Goal: Communication & Community: Answer question/provide support

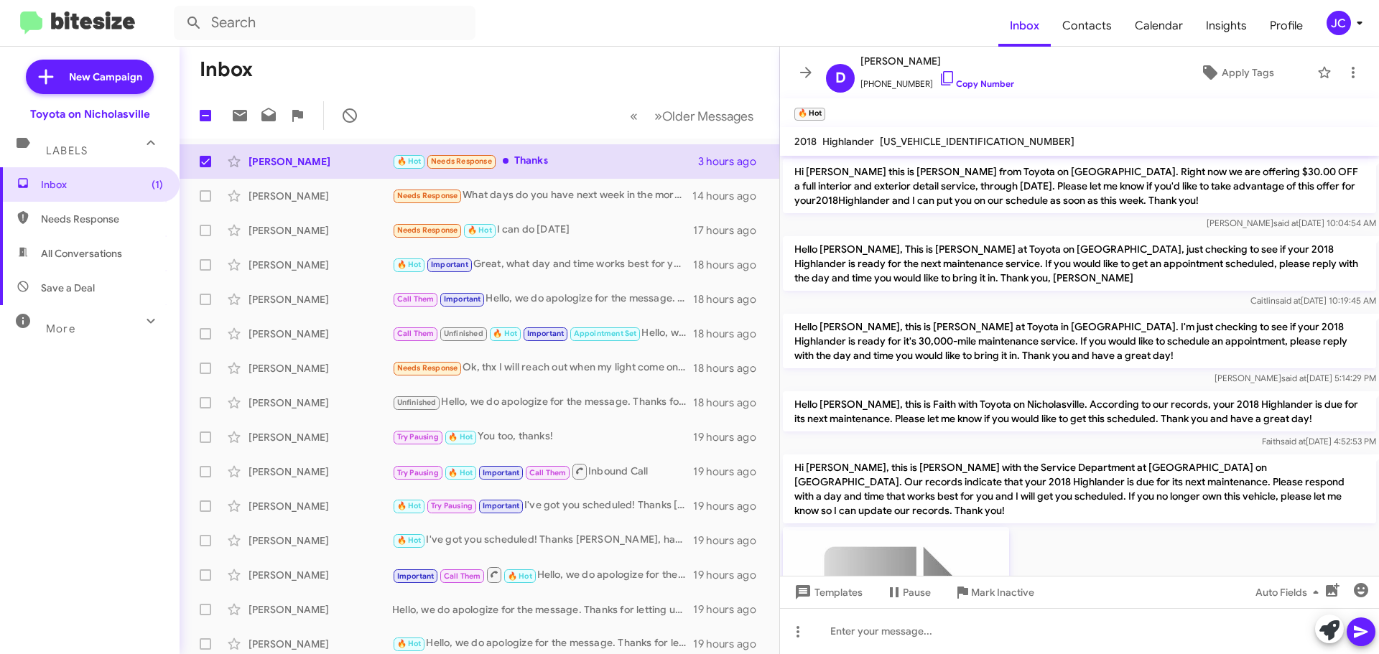
scroll to position [1120, 0]
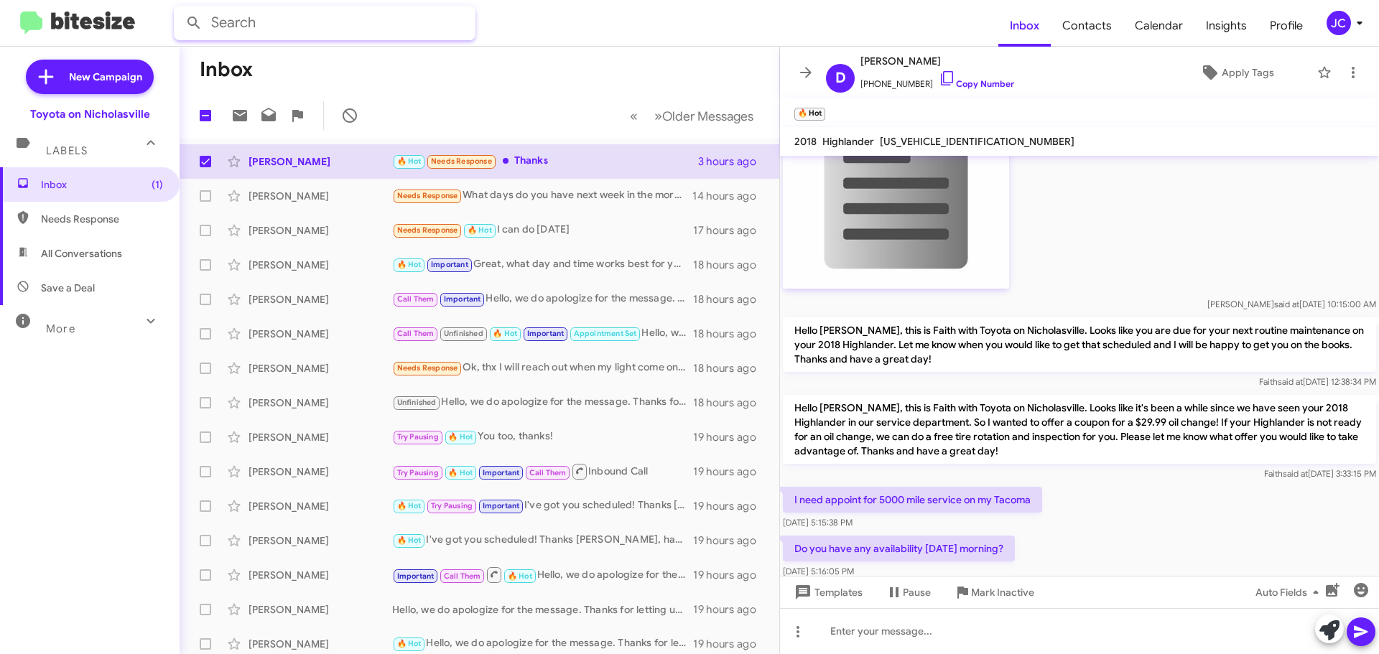
click at [255, 27] on input "text" at bounding box center [325, 23] width 302 height 34
type input "parker"
click at [180, 9] on button at bounding box center [194, 23] width 29 height 29
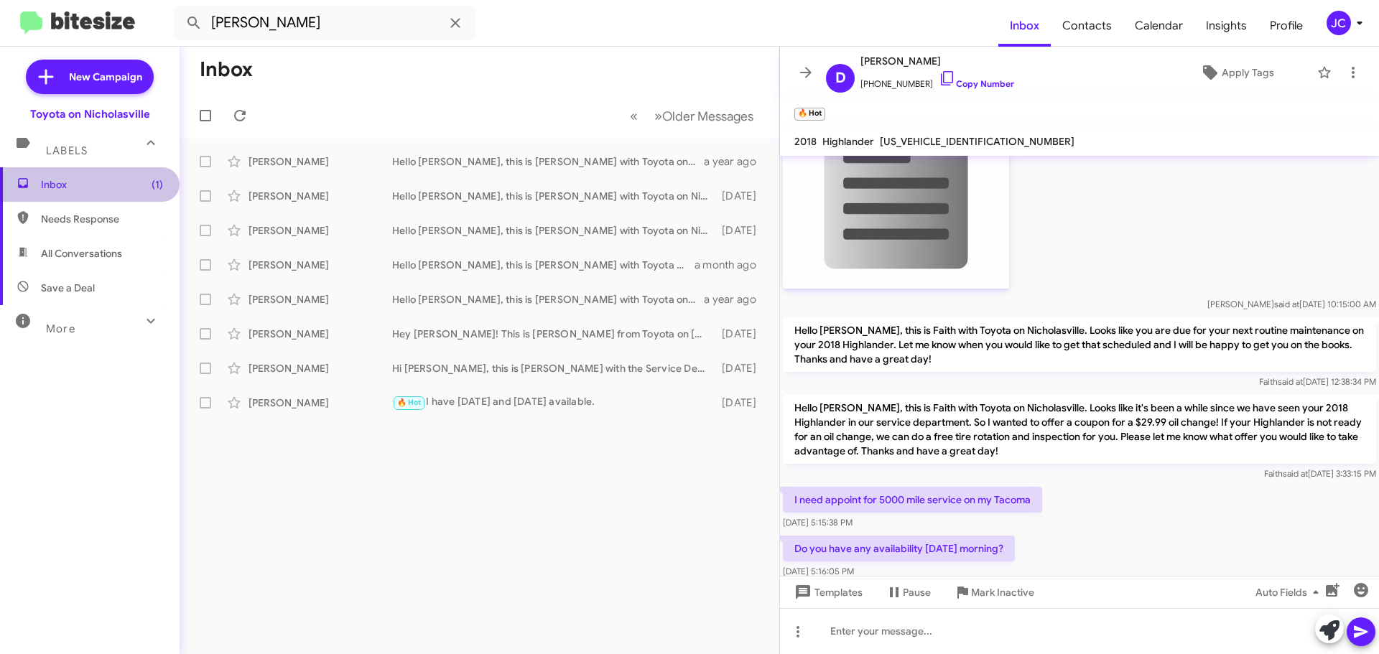
click at [93, 177] on span "Inbox (1)" at bounding box center [90, 184] width 180 height 34
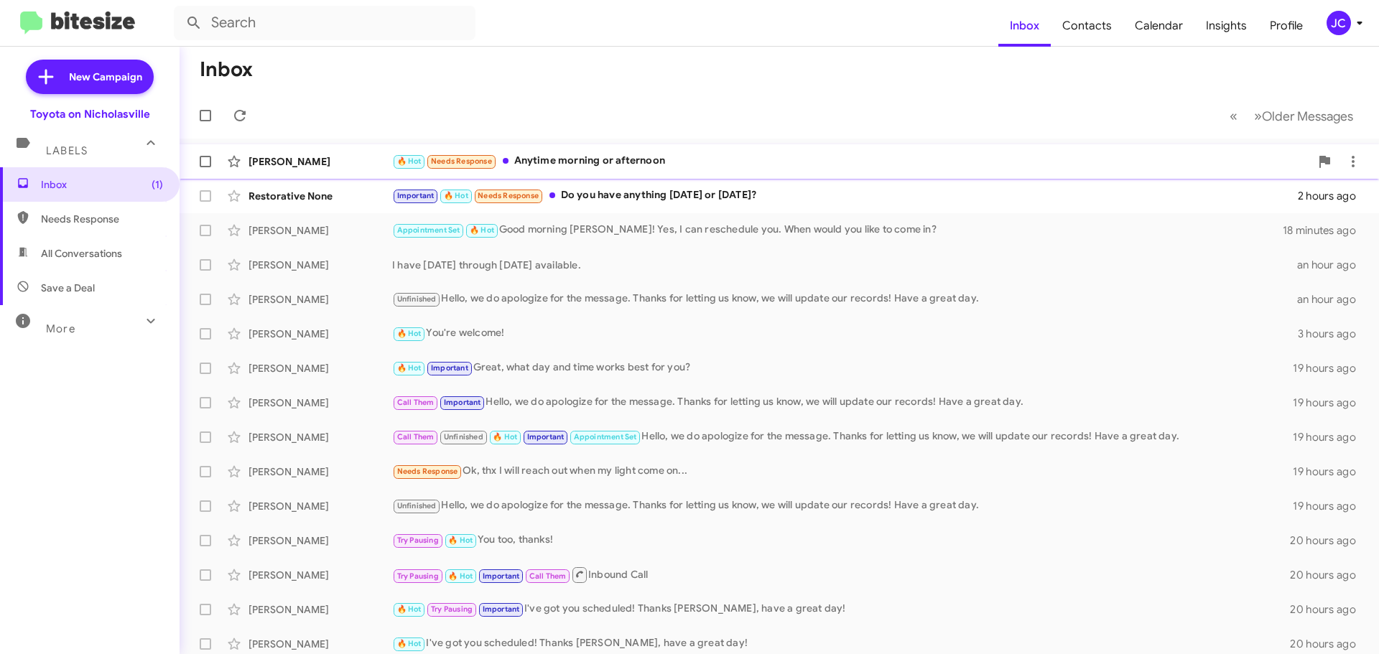
click at [329, 157] on div "[PERSON_NAME]" at bounding box center [320, 161] width 144 height 14
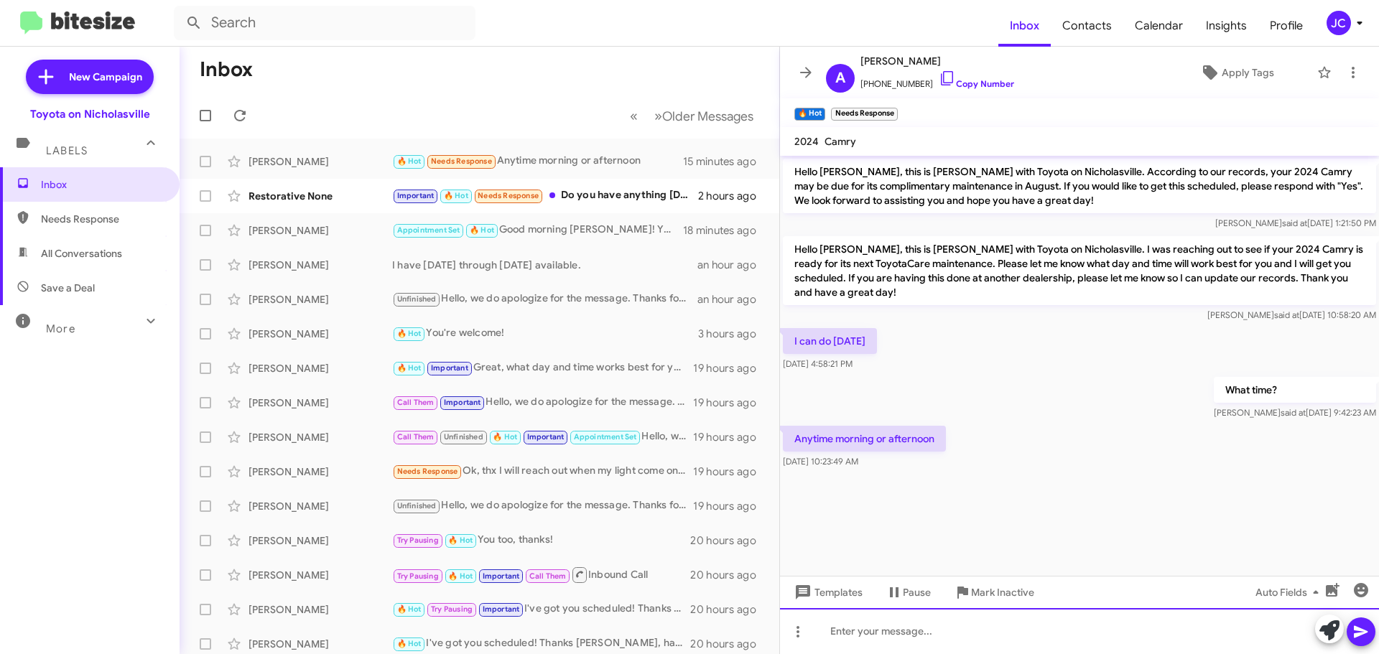
click at [908, 622] on div at bounding box center [1079, 631] width 599 height 46
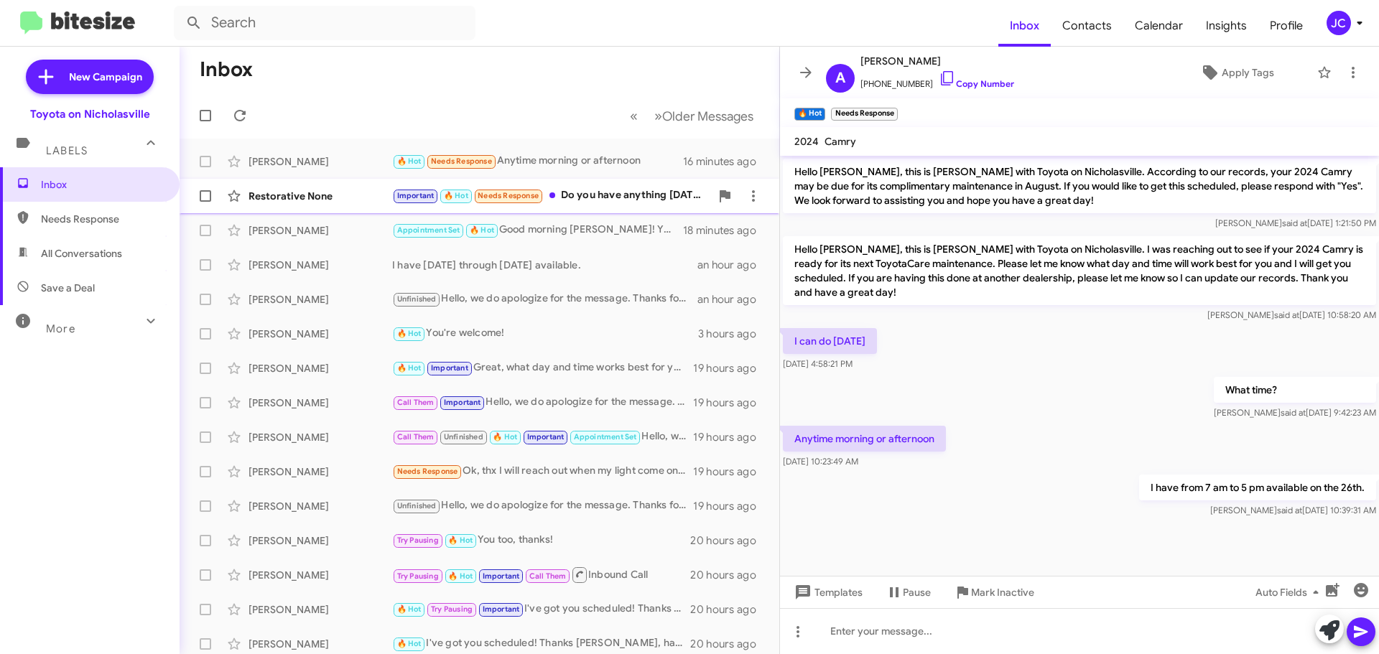
click at [304, 200] on div "Restorative None" at bounding box center [320, 196] width 144 height 14
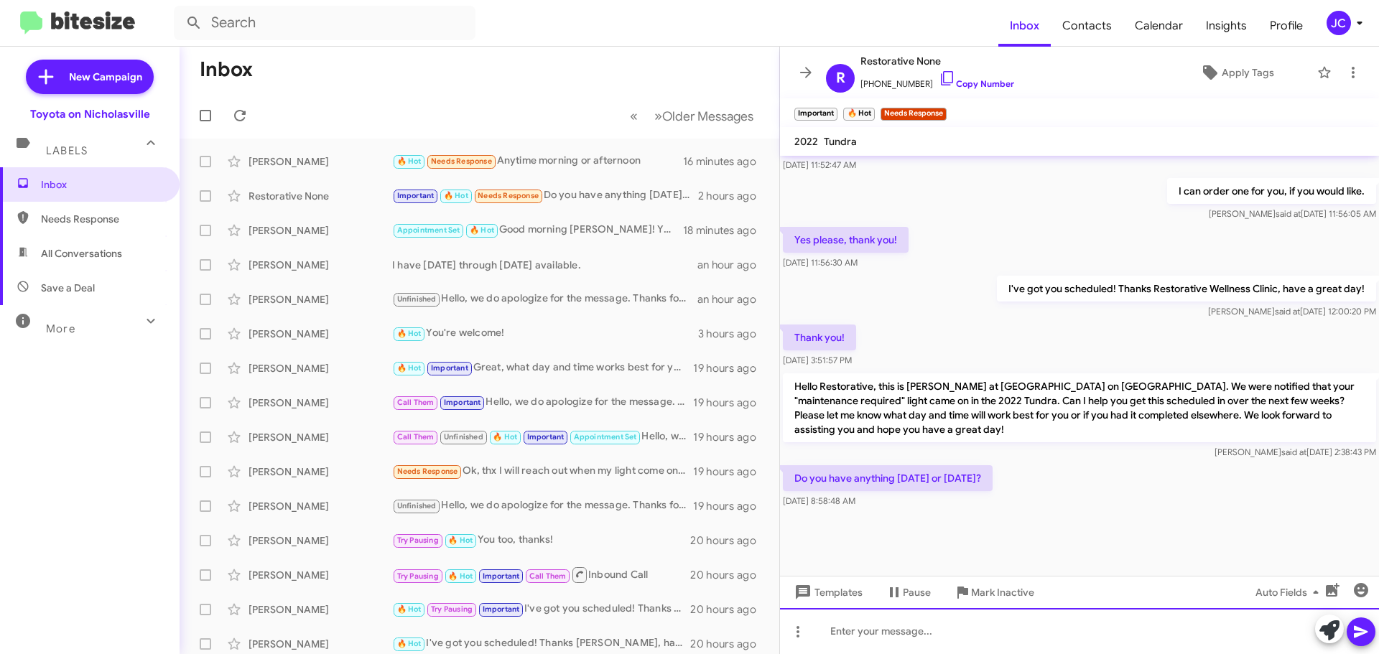
click at [865, 639] on div at bounding box center [1079, 631] width 599 height 46
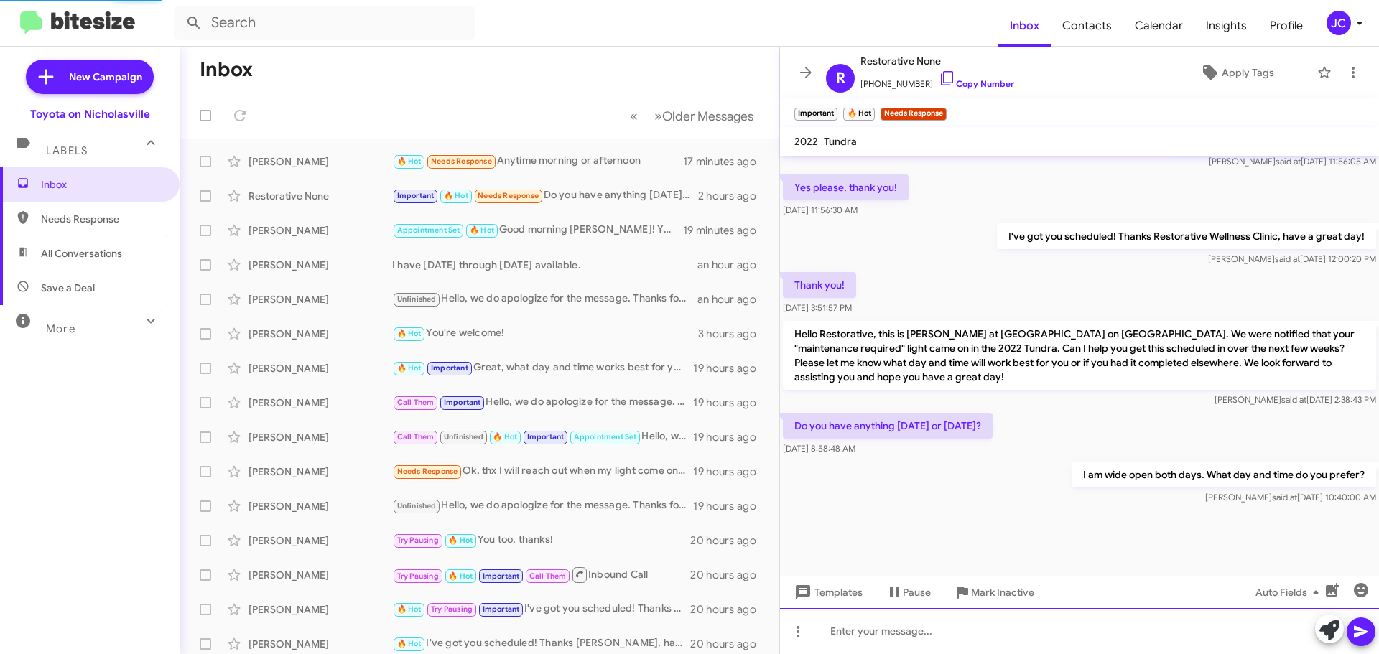
scroll to position [743, 0]
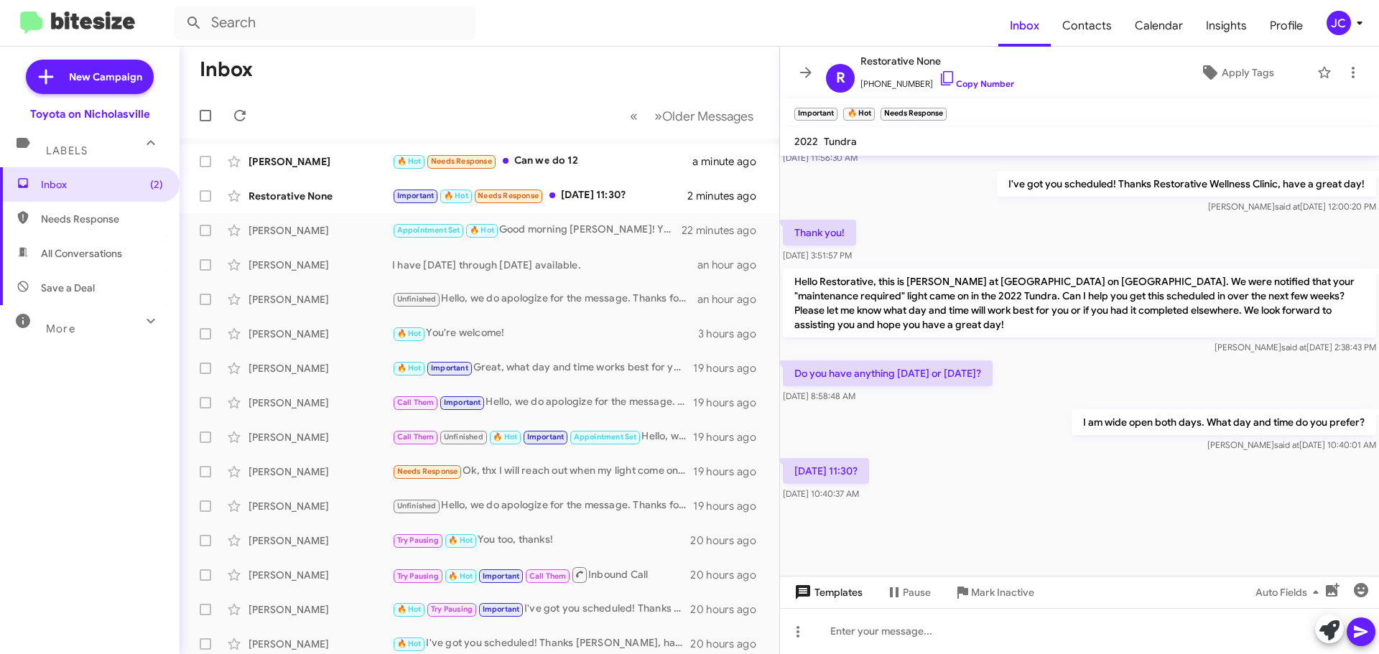
click at [832, 596] on span "Templates" at bounding box center [826, 593] width 71 height 26
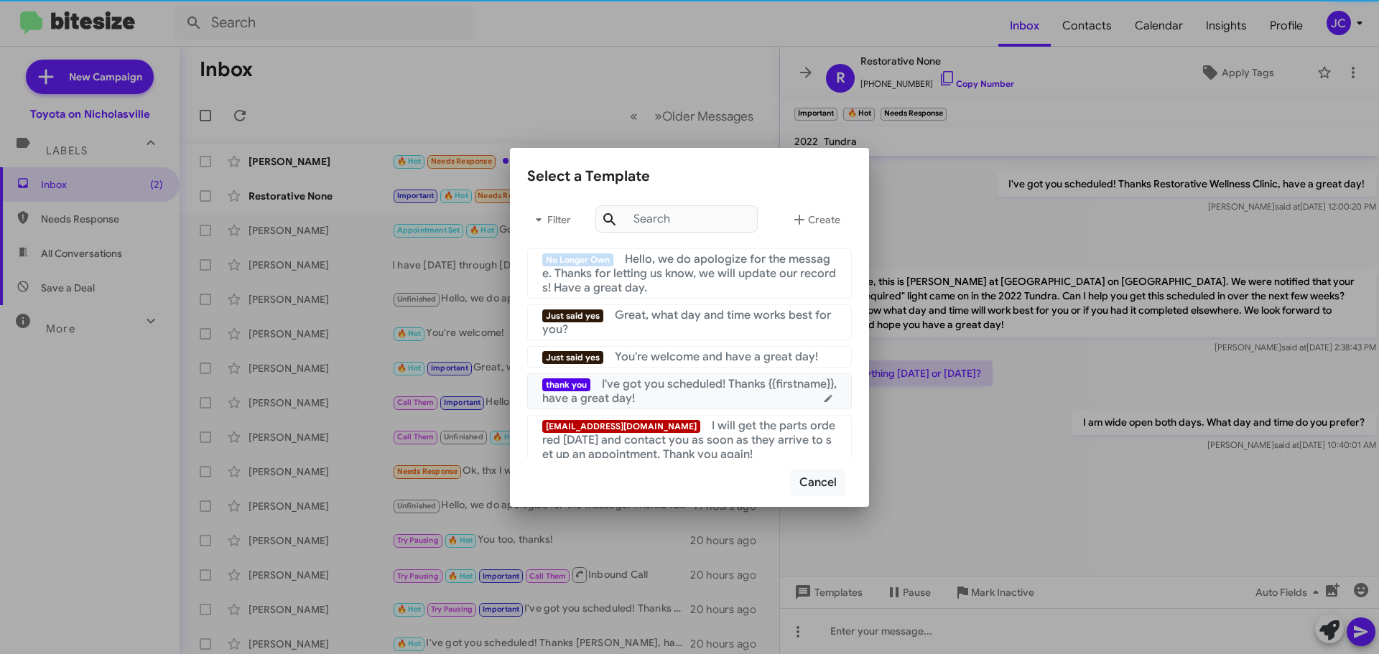
click at [664, 391] on span "I've got you scheduled! Thanks {{firstname}}, have a great day!" at bounding box center [689, 391] width 294 height 29
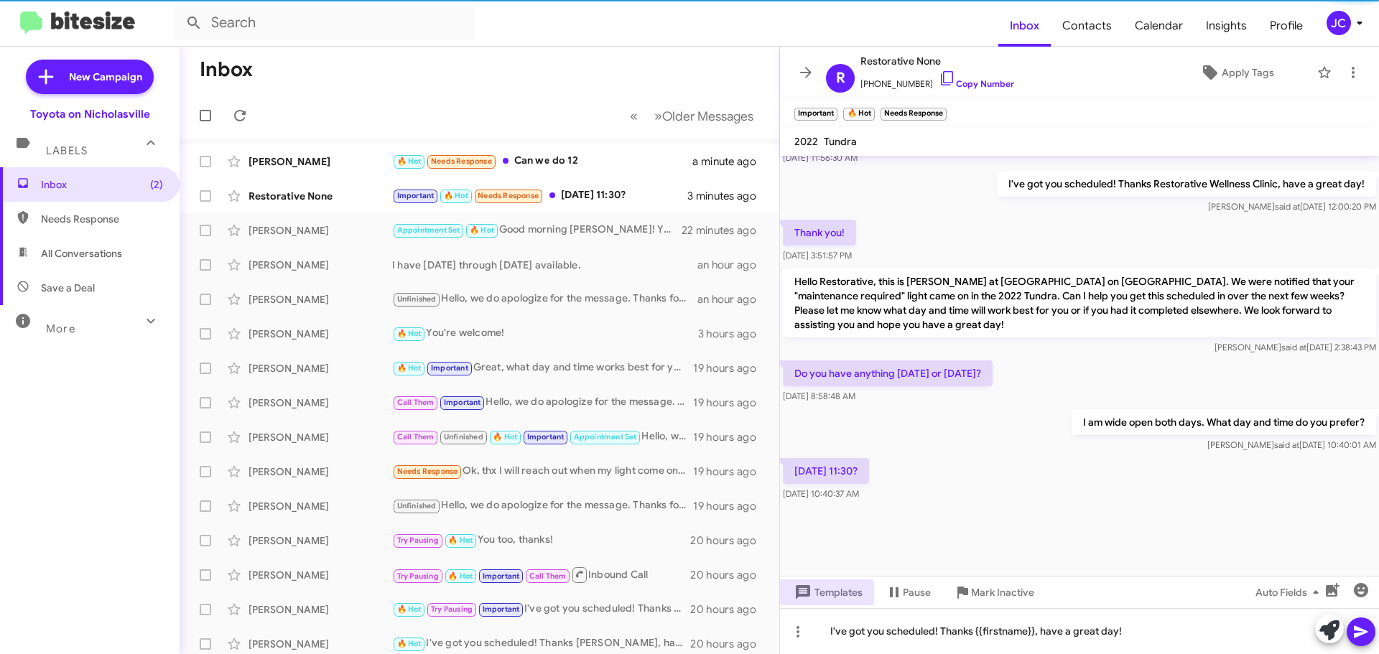
click at [1371, 631] on button at bounding box center [1360, 632] width 29 height 29
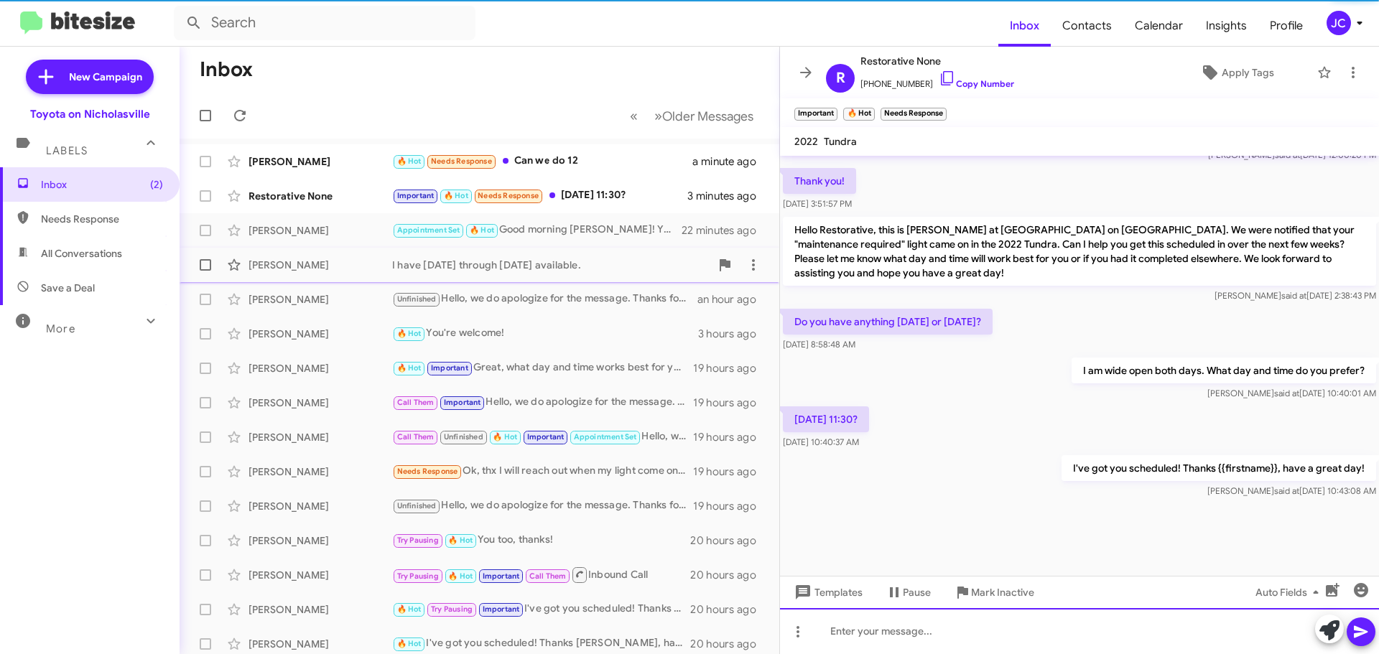
scroll to position [796, 0]
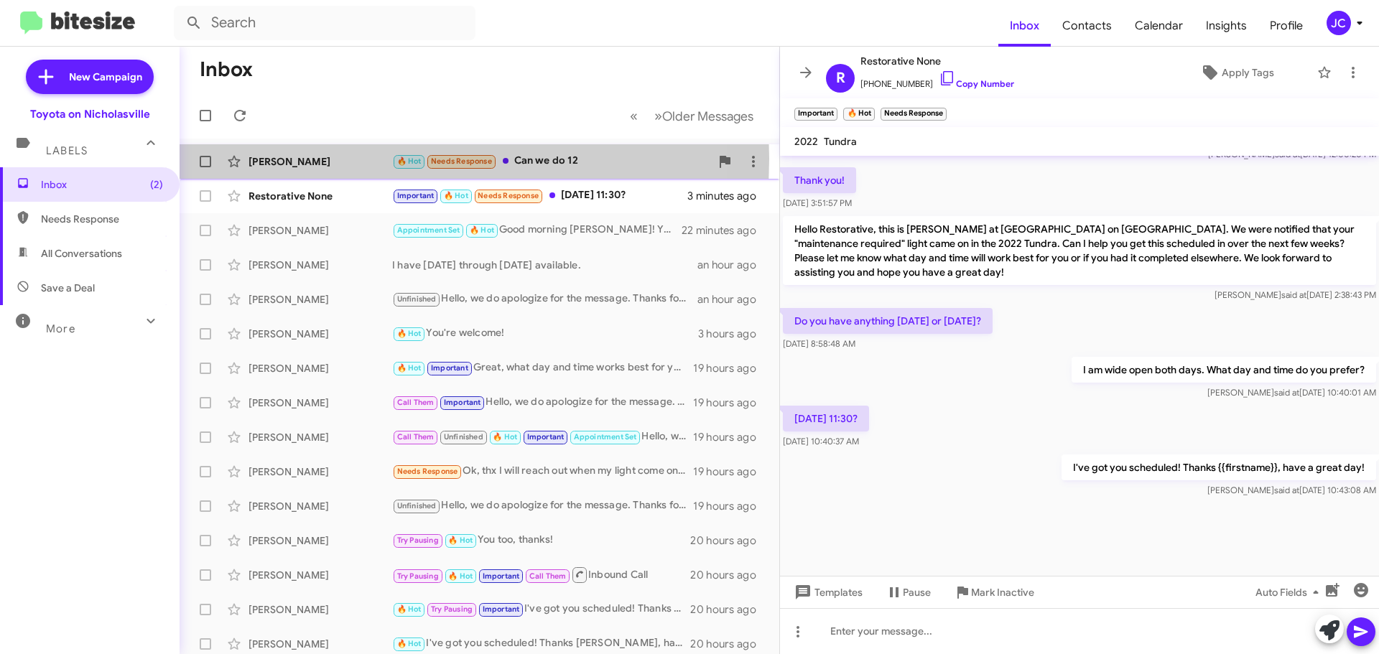
click at [292, 159] on div "[PERSON_NAME]" at bounding box center [320, 161] width 144 height 14
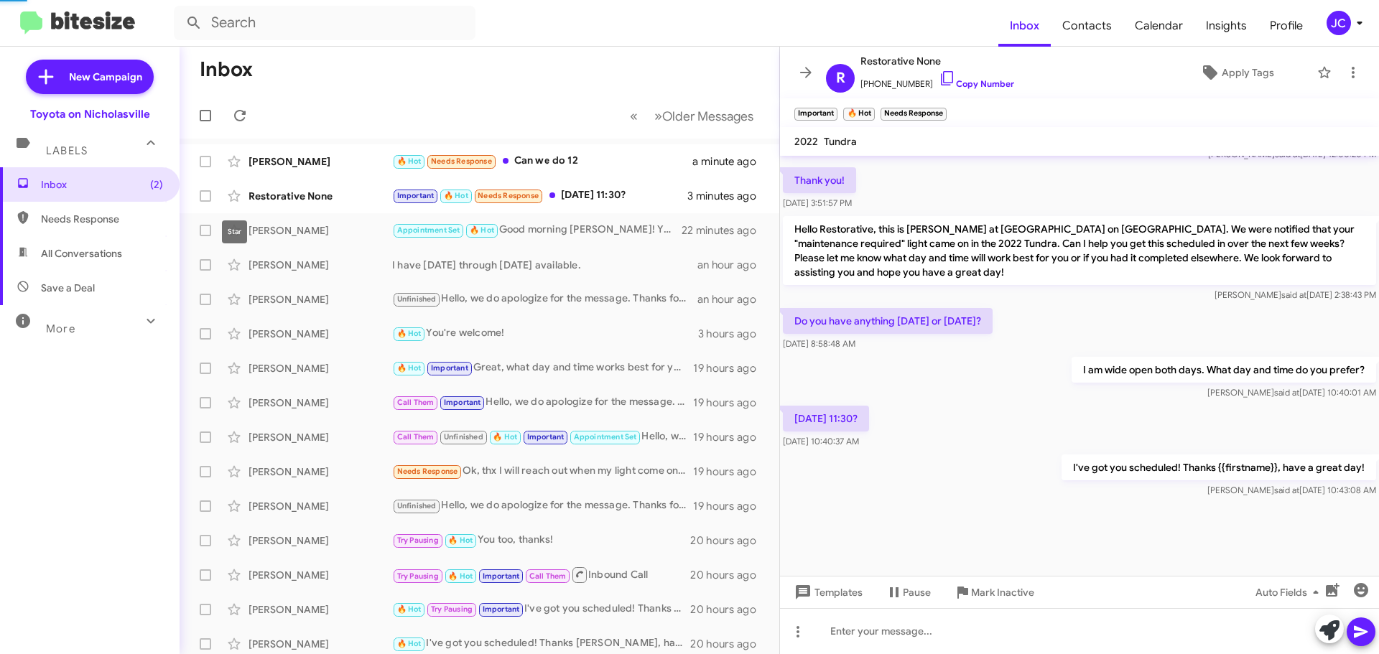
scroll to position [19, 0]
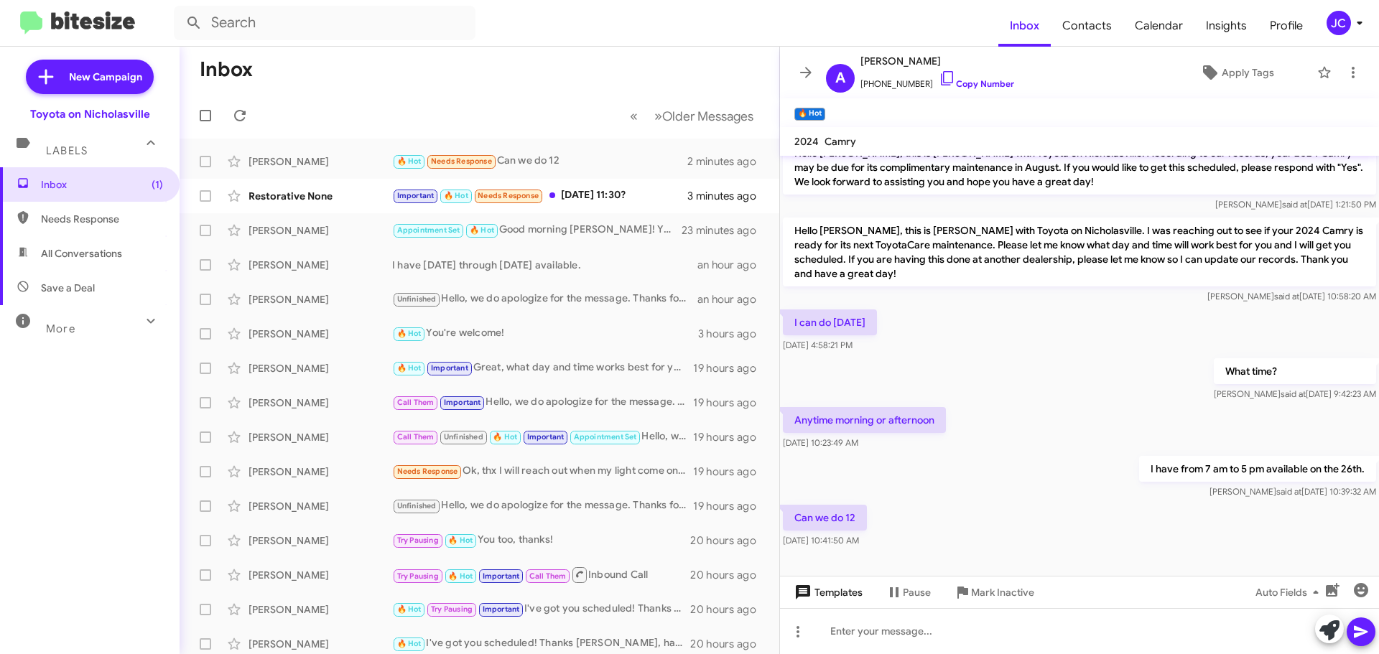
click at [814, 587] on span "Templates" at bounding box center [826, 593] width 71 height 26
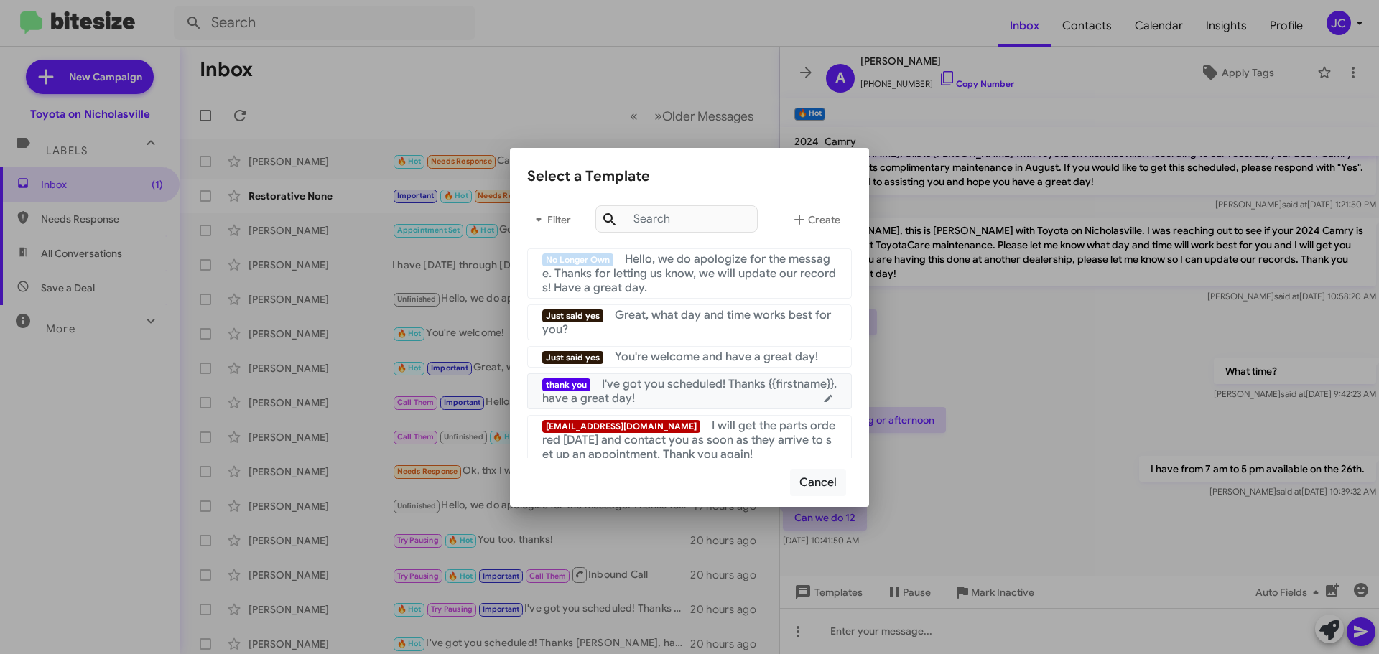
click at [701, 394] on div "thank you I've got you scheduled! Thanks {{firstname}}, have a great day!" at bounding box center [689, 391] width 294 height 29
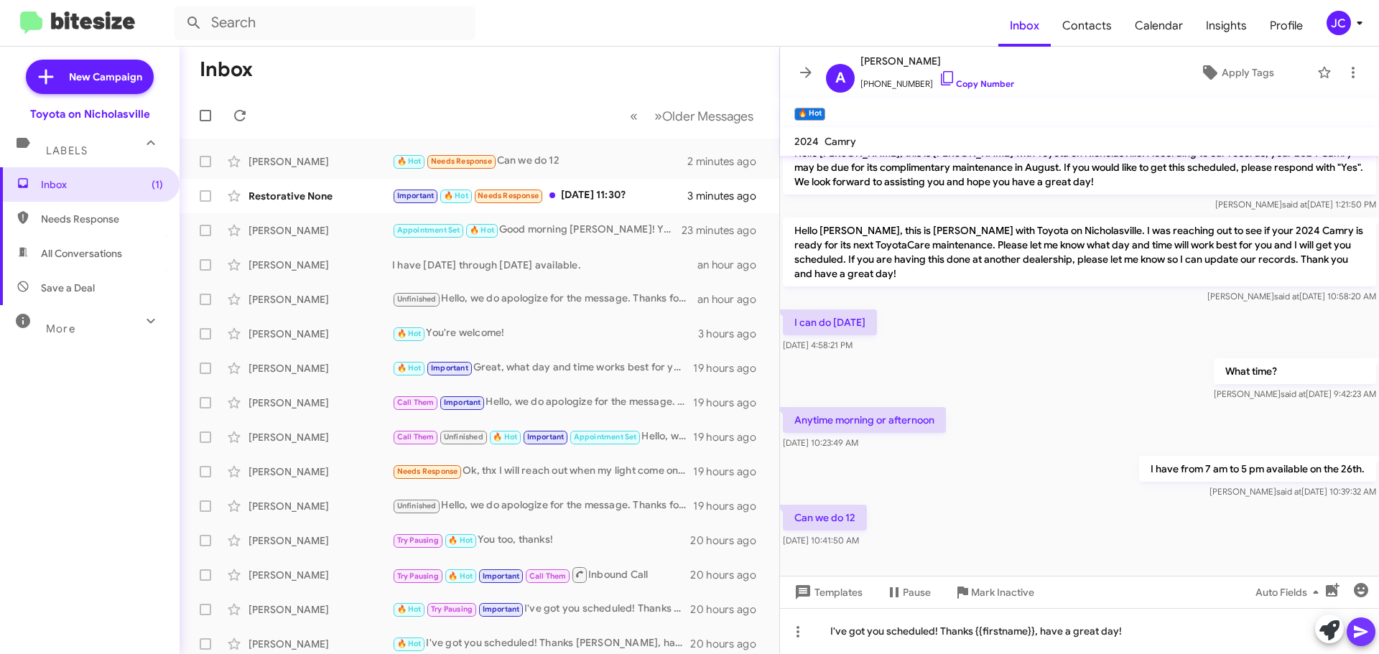
click at [1355, 635] on icon at bounding box center [1361, 632] width 14 height 12
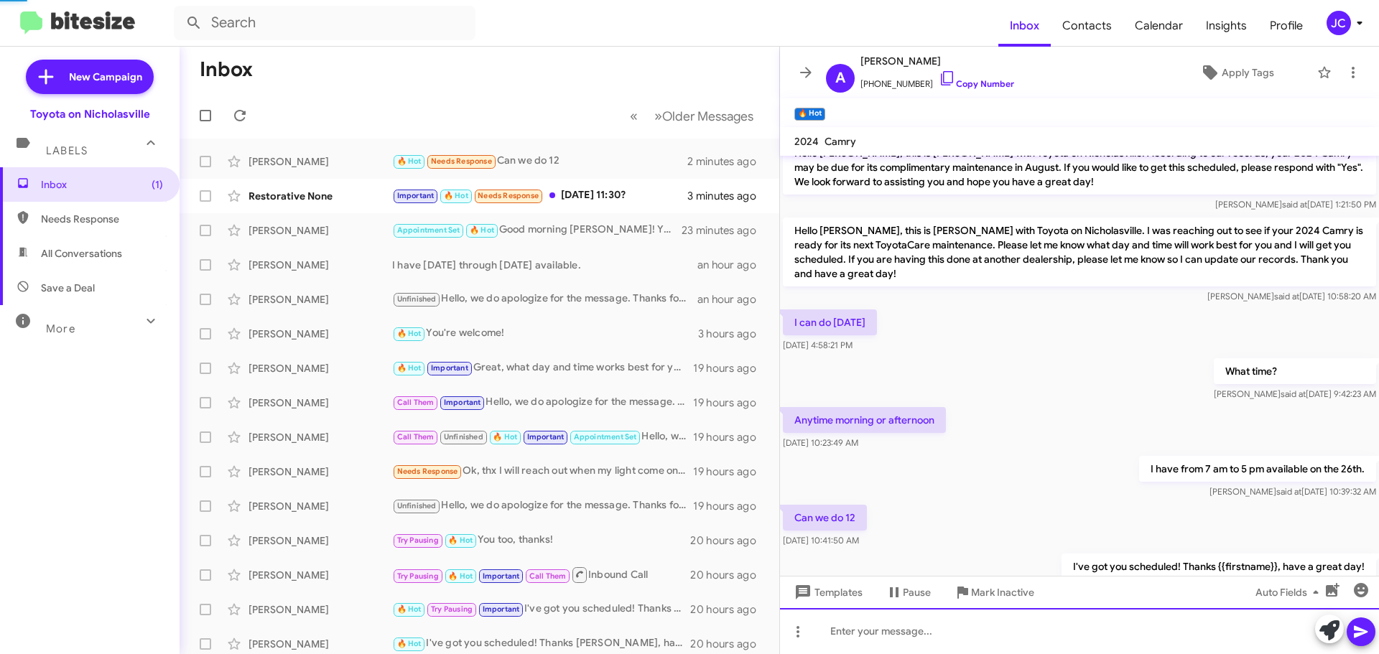
scroll to position [71, 0]
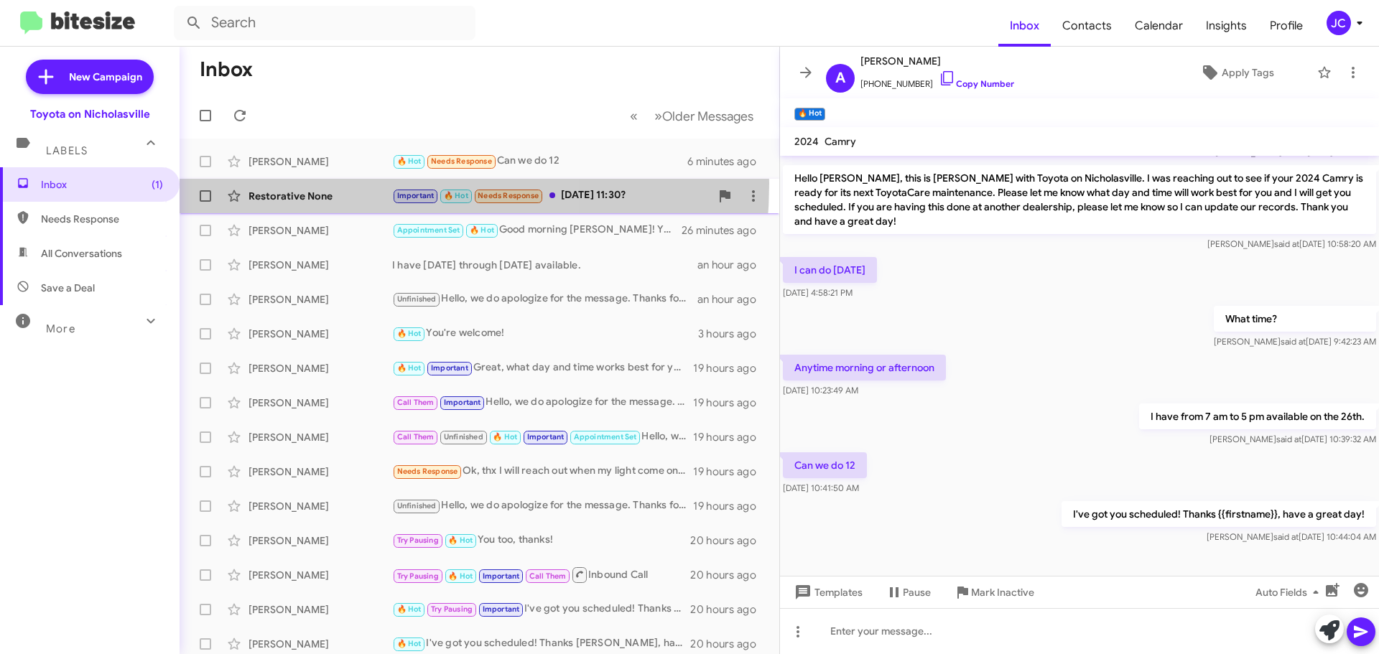
click at [309, 183] on div "Restorative None Important 🔥 Hot Needs Response Monday 11:30? 7 minutes ago" at bounding box center [479, 196] width 577 height 29
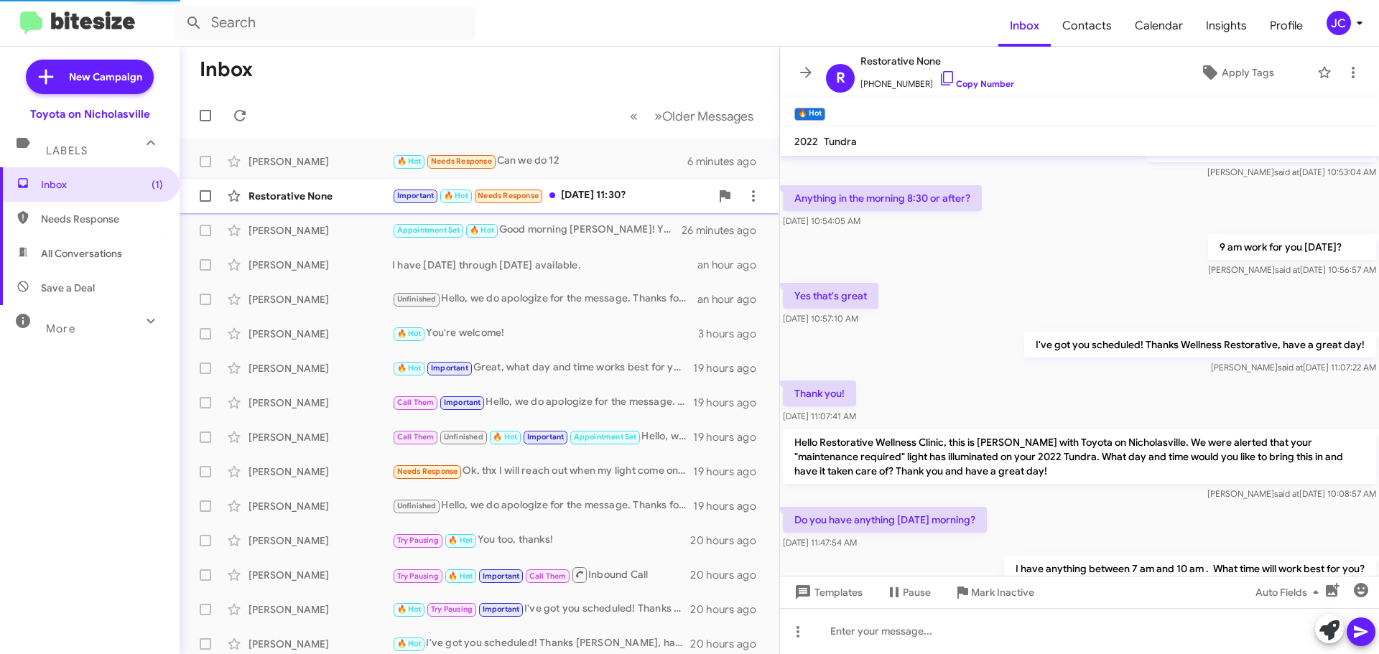
scroll to position [715, 0]
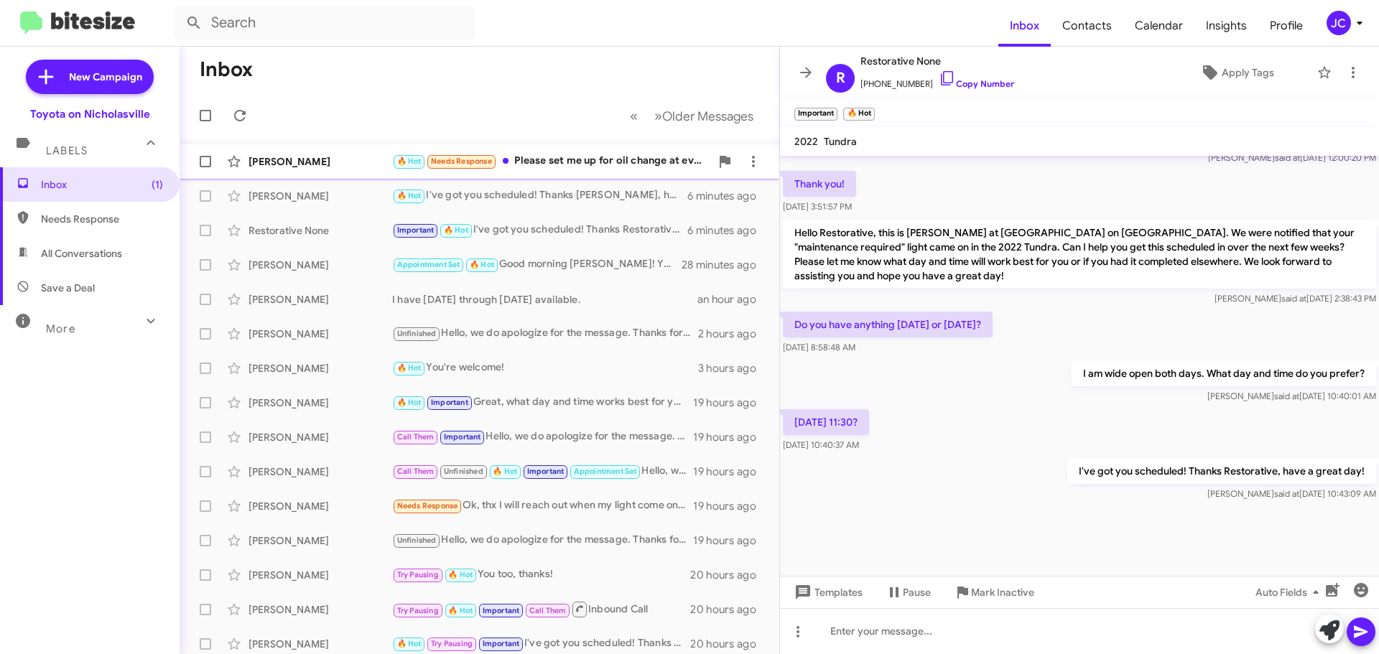
click at [268, 152] on div "Gaurav Sadhir 🔥 Hot Needs Response Please set me up for oil change at every 10,…" at bounding box center [479, 161] width 577 height 29
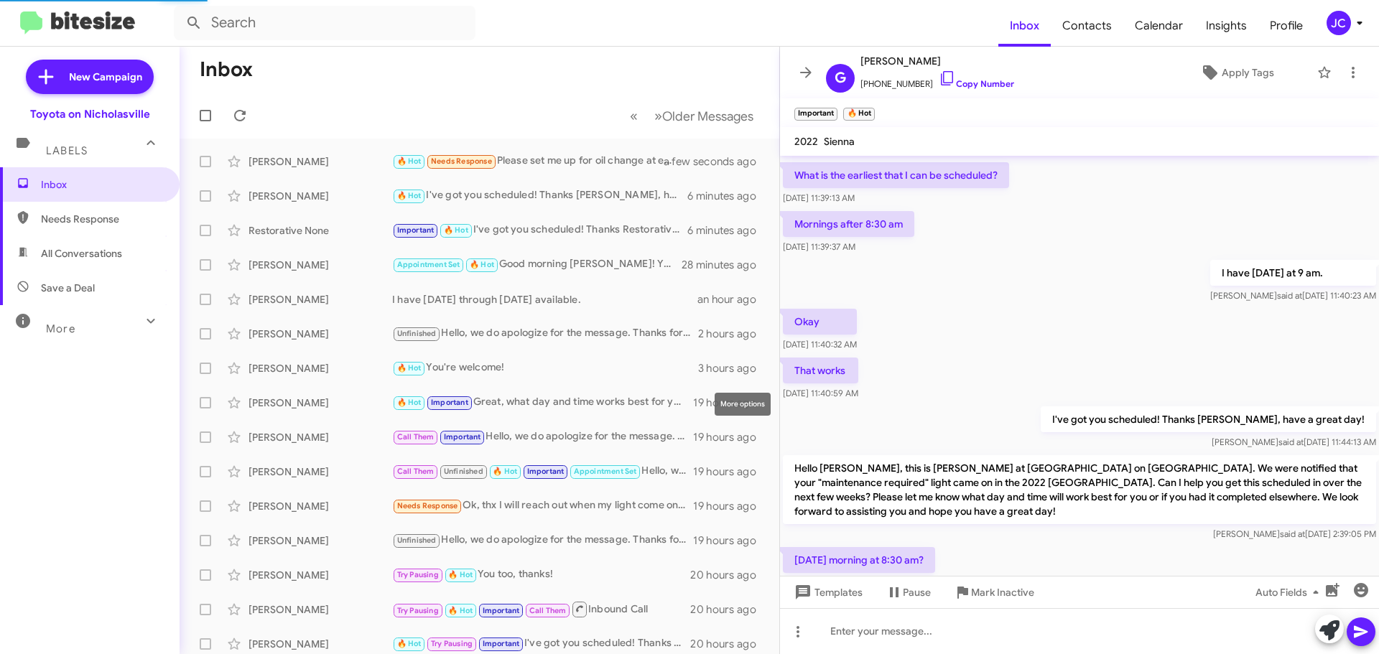
scroll to position [901, 0]
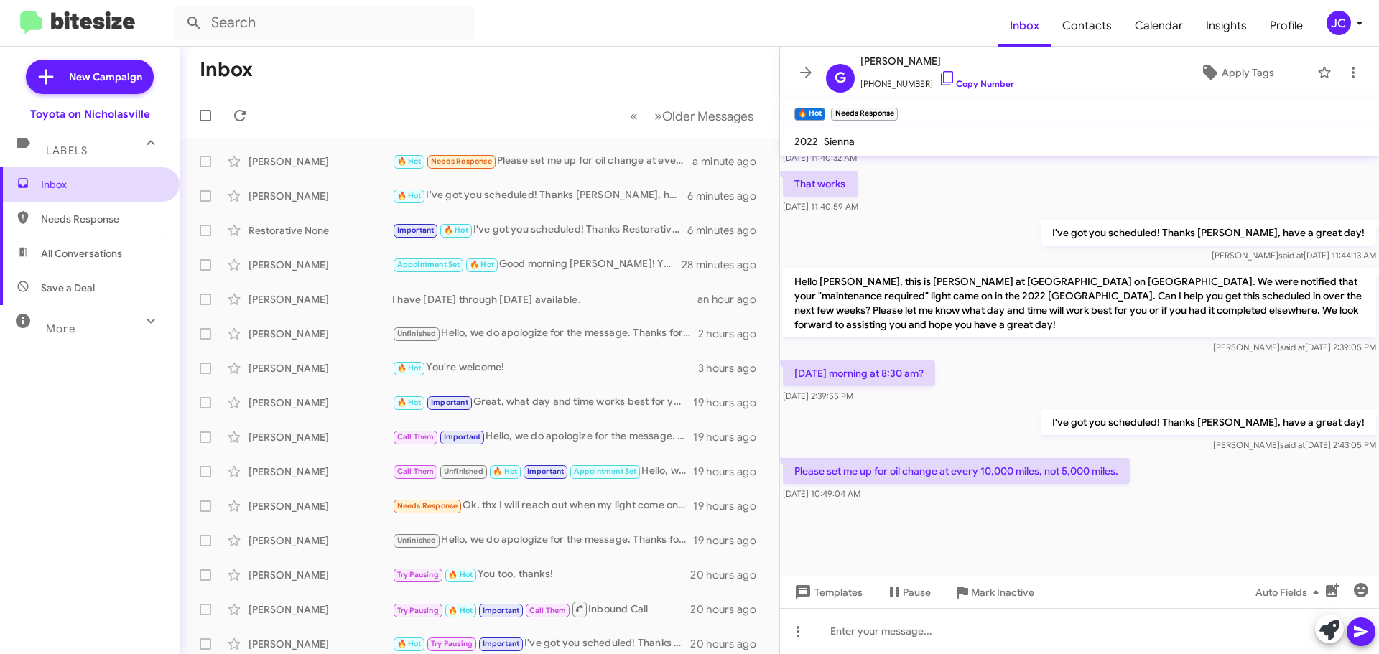
click at [113, 187] on span "Inbox" at bounding box center [102, 184] width 122 height 14
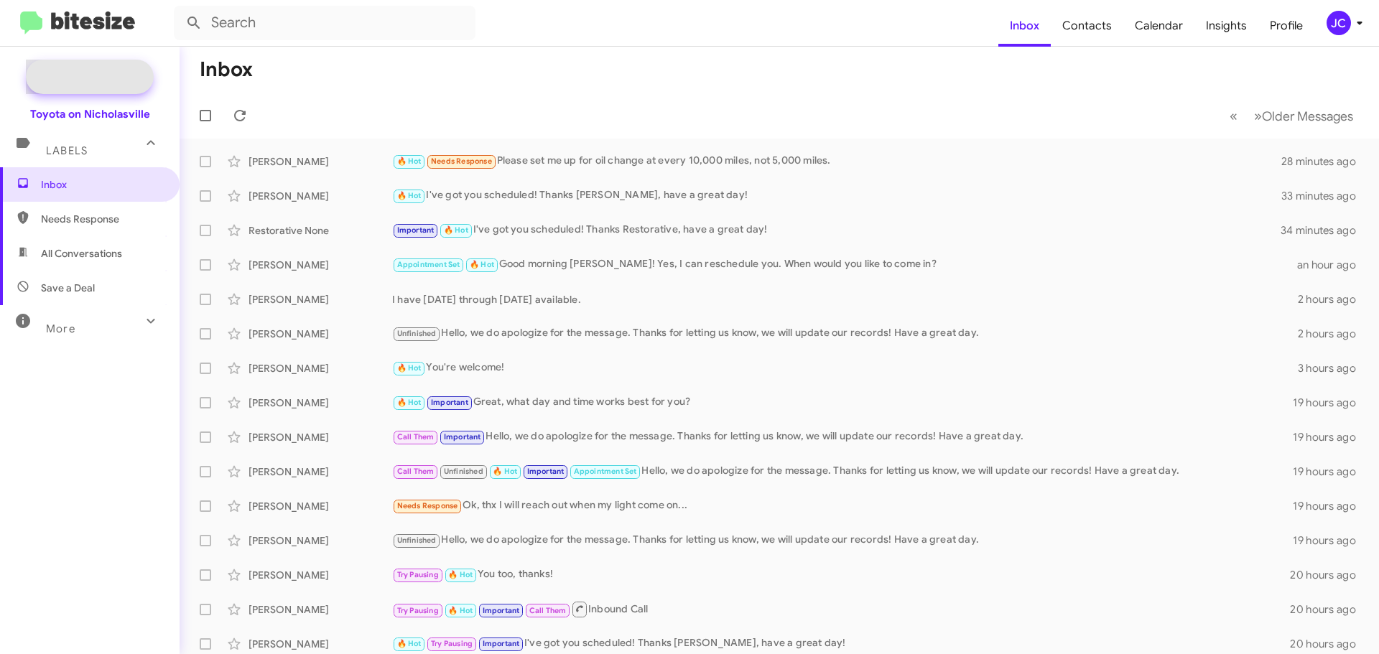
click at [90, 73] on span "New Campaign" at bounding box center [105, 77] width 73 height 14
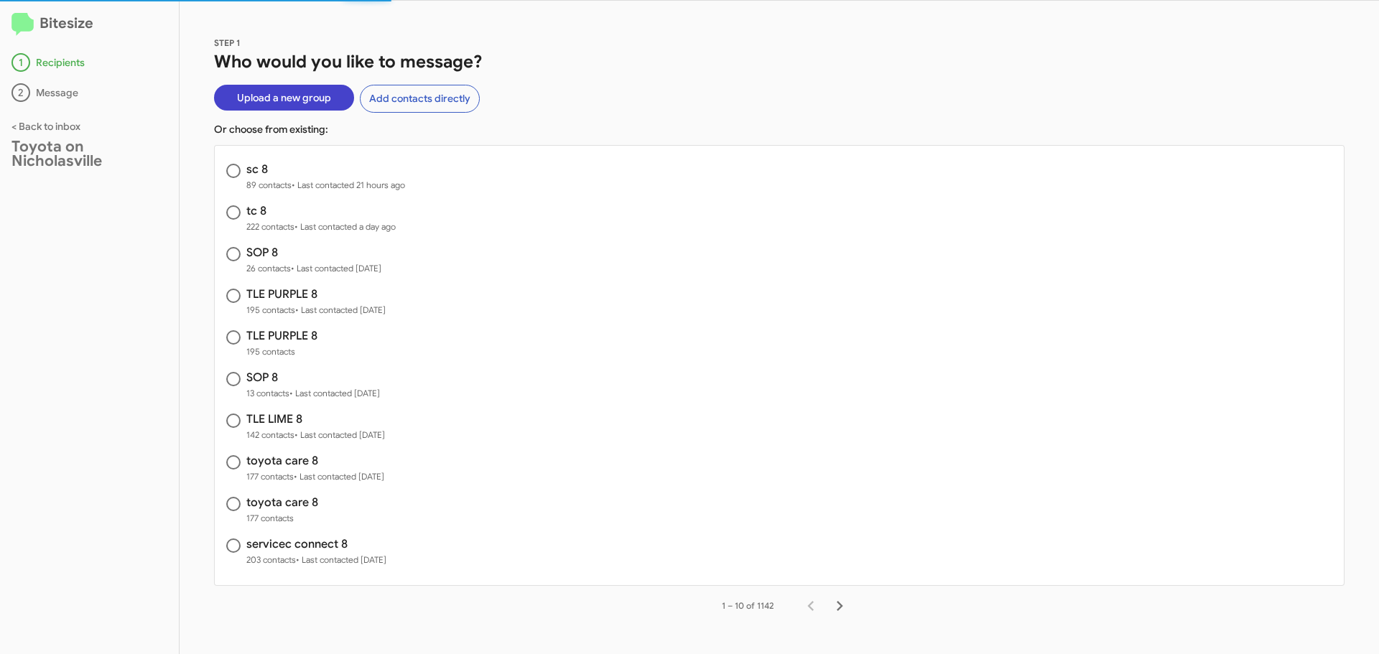
click at [269, 97] on span "Upload a new group" at bounding box center [284, 98] width 94 height 26
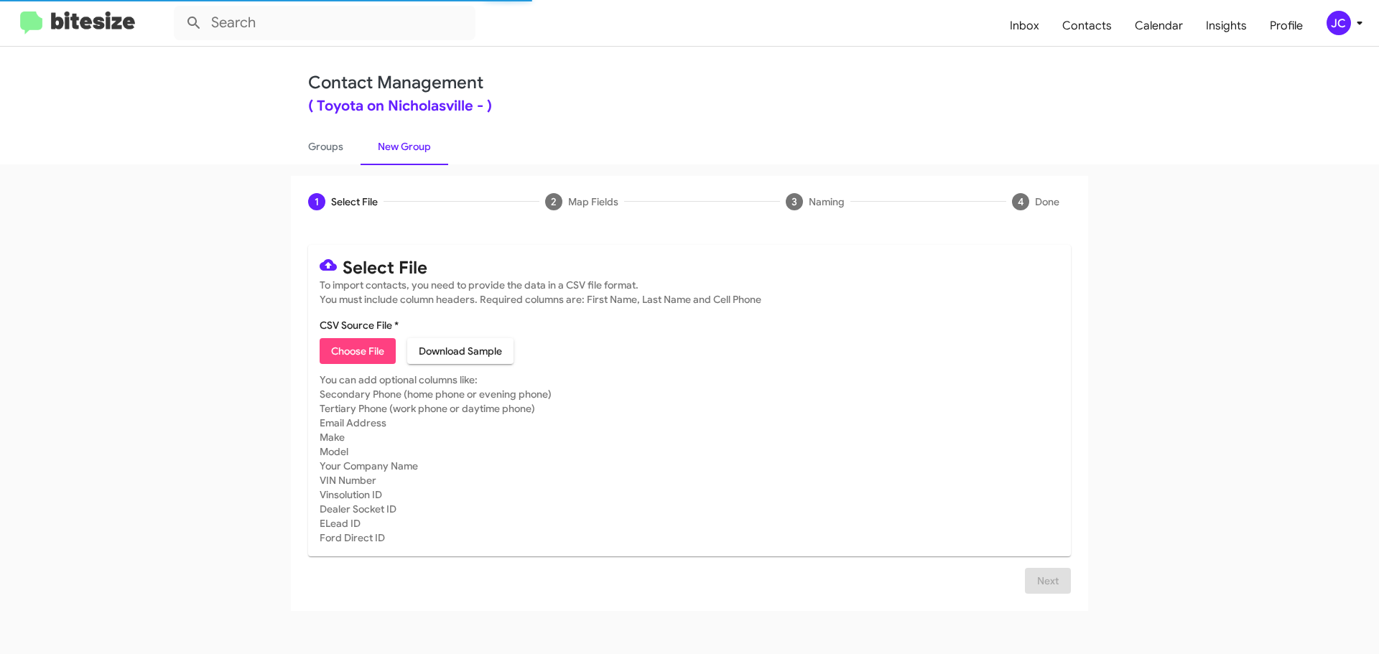
click at [353, 354] on span "Choose File" at bounding box center [357, 351] width 53 height 26
click at [364, 348] on span "Choose File" at bounding box center [357, 351] width 53 height 26
type input "SOP 8"
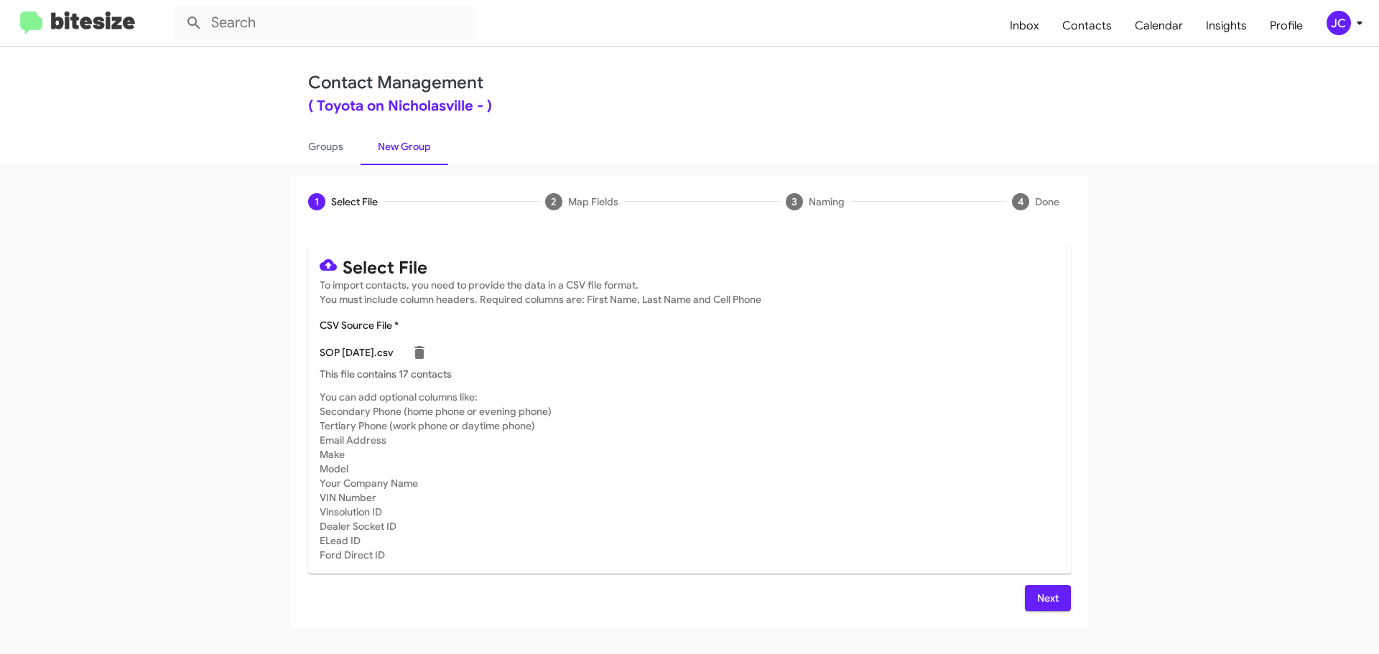
click at [1038, 596] on span "Next" at bounding box center [1047, 598] width 23 height 26
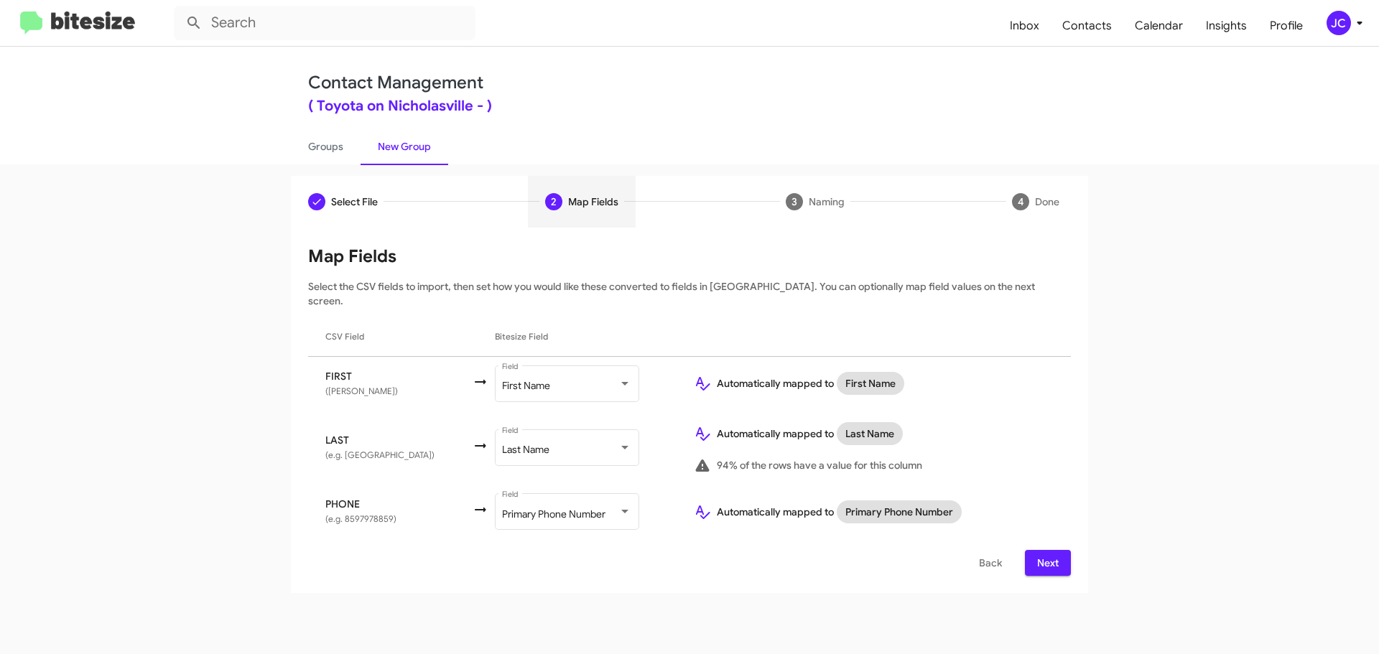
click at [1049, 550] on span "Next" at bounding box center [1047, 563] width 23 height 26
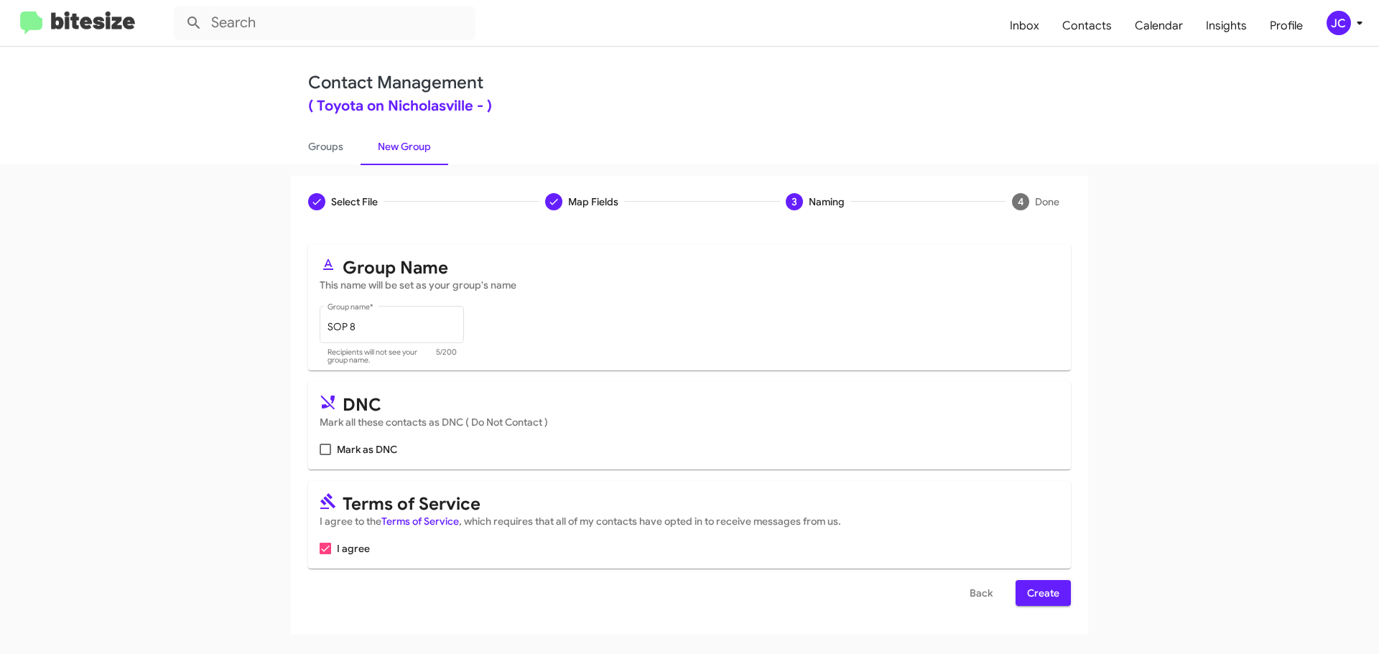
click at [1044, 597] on span "Create" at bounding box center [1043, 593] width 32 height 26
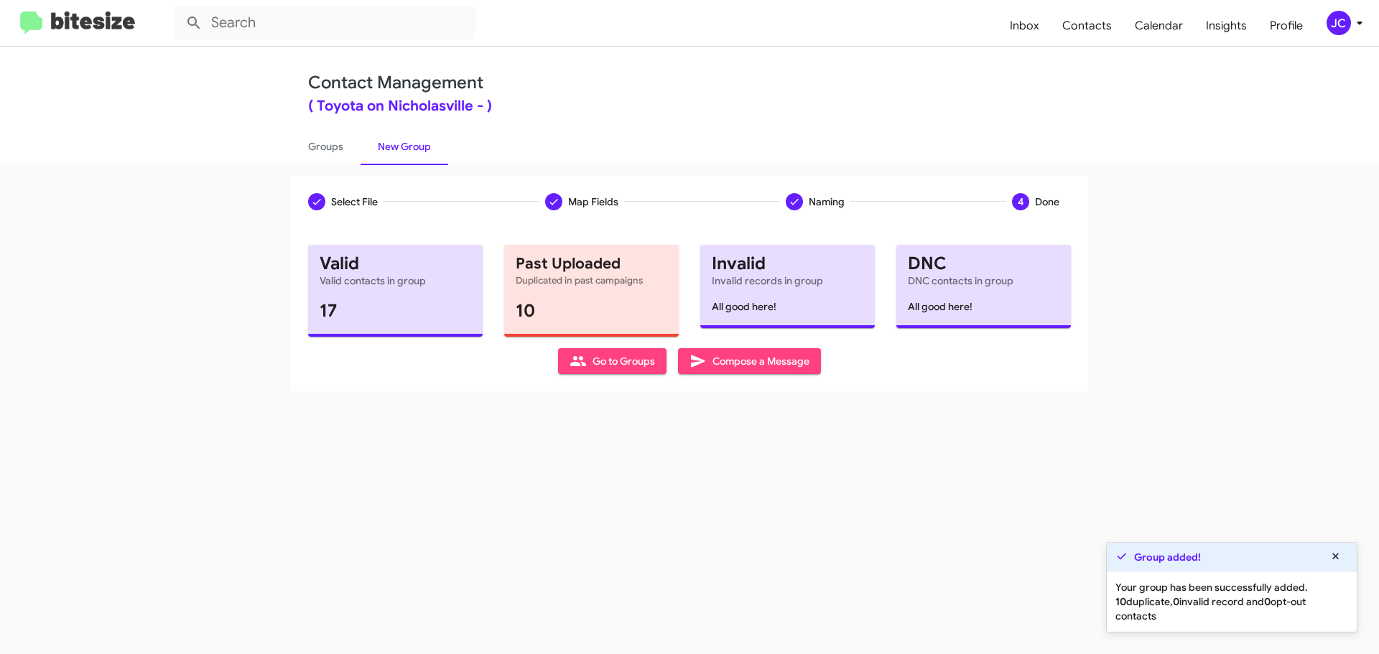
click at [791, 373] on span "Compose a Message" at bounding box center [749, 361] width 120 height 26
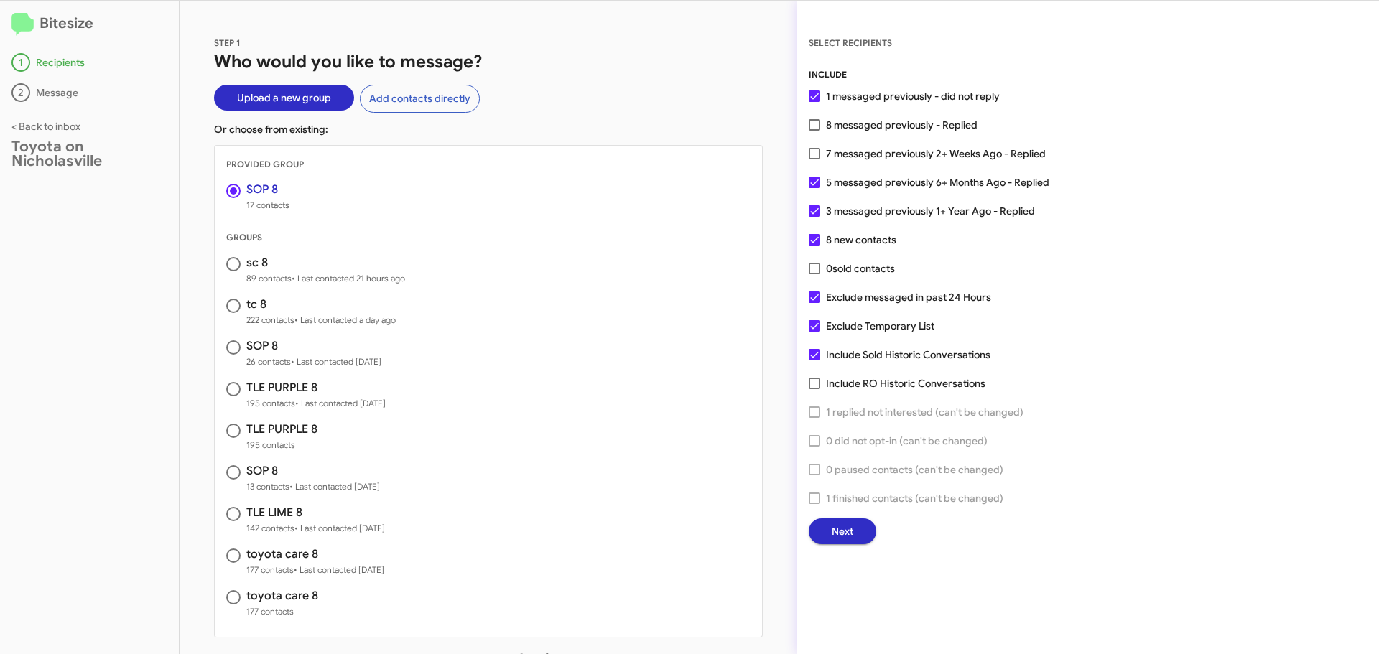
drag, startPoint x: 815, startPoint y: 296, endPoint x: 830, endPoint y: 360, distance: 66.4
click at [815, 296] on span at bounding box center [814, 297] width 11 height 11
click at [814, 303] on input "Exclude messaged in past 24 Hours" at bounding box center [814, 303] width 1 height 1
checkbox input "false"
click at [862, 537] on button "Next" at bounding box center [843, 531] width 68 height 26
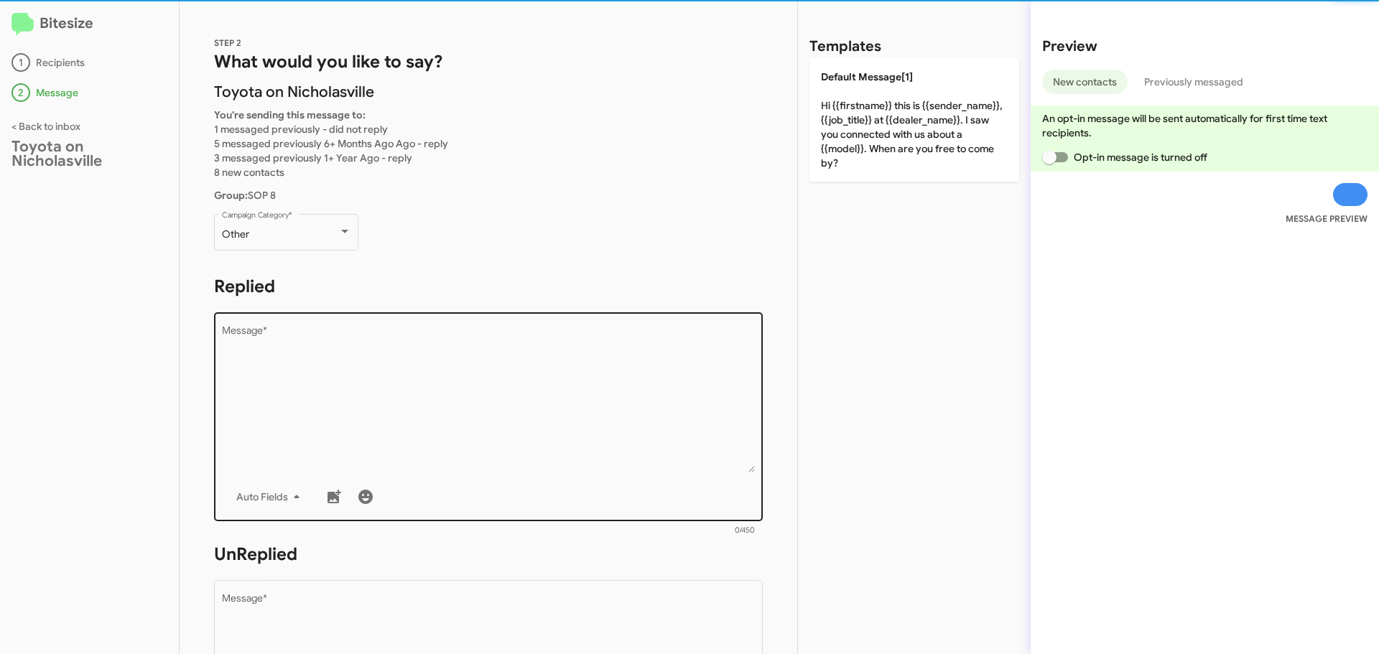
click at [335, 338] on textarea "Message *" at bounding box center [489, 399] width 534 height 146
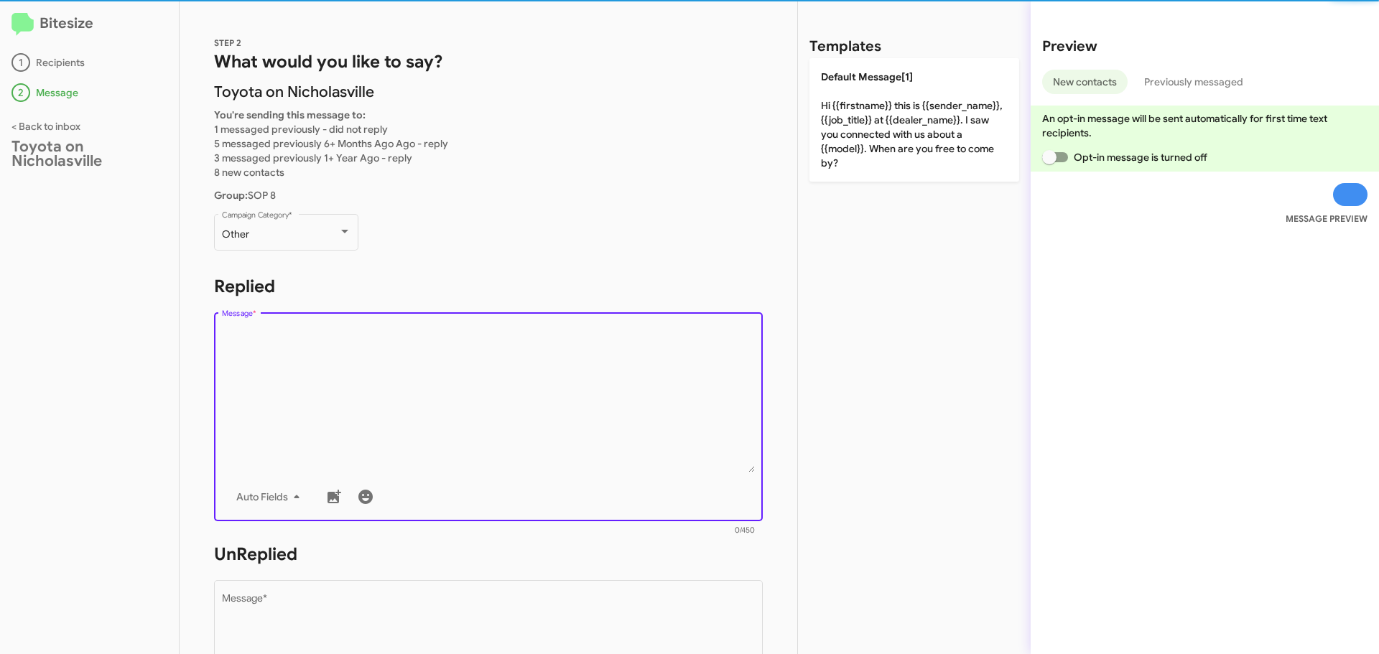
paste textarea "Hello {{firstname}}, this is Jessika with Toyota on Nicholasville. We received …"
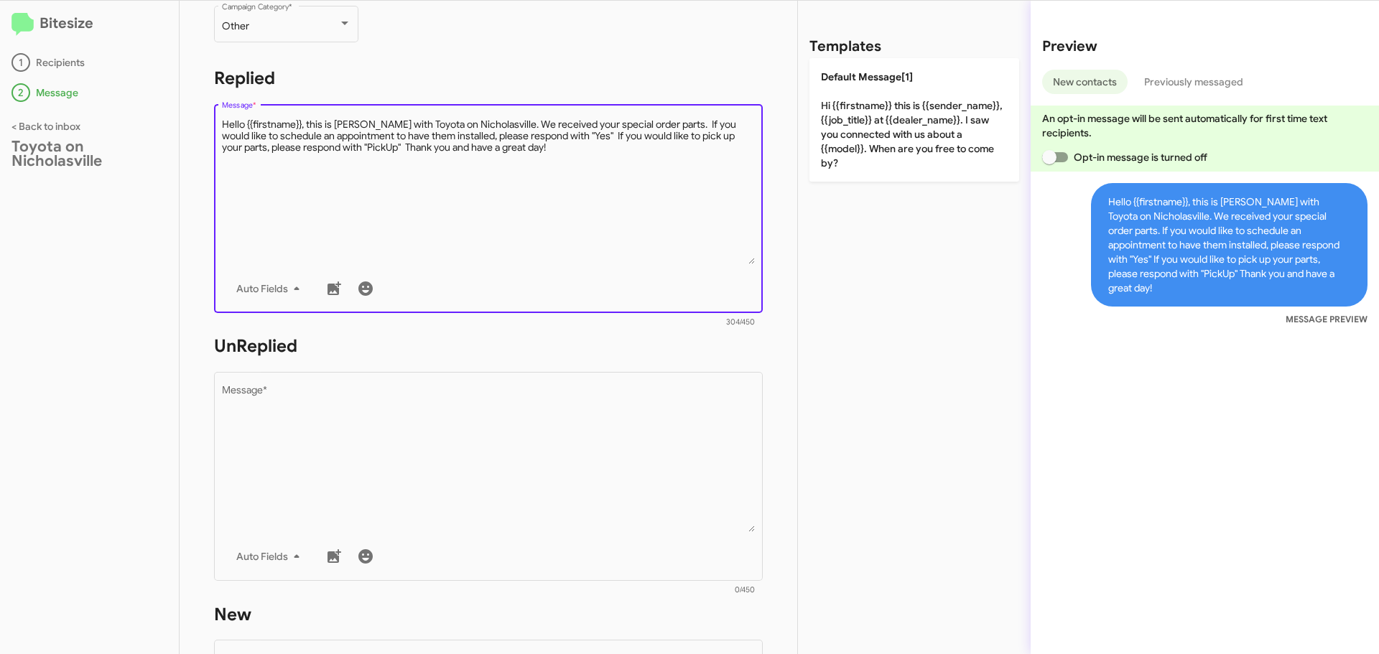
scroll to position [287, 0]
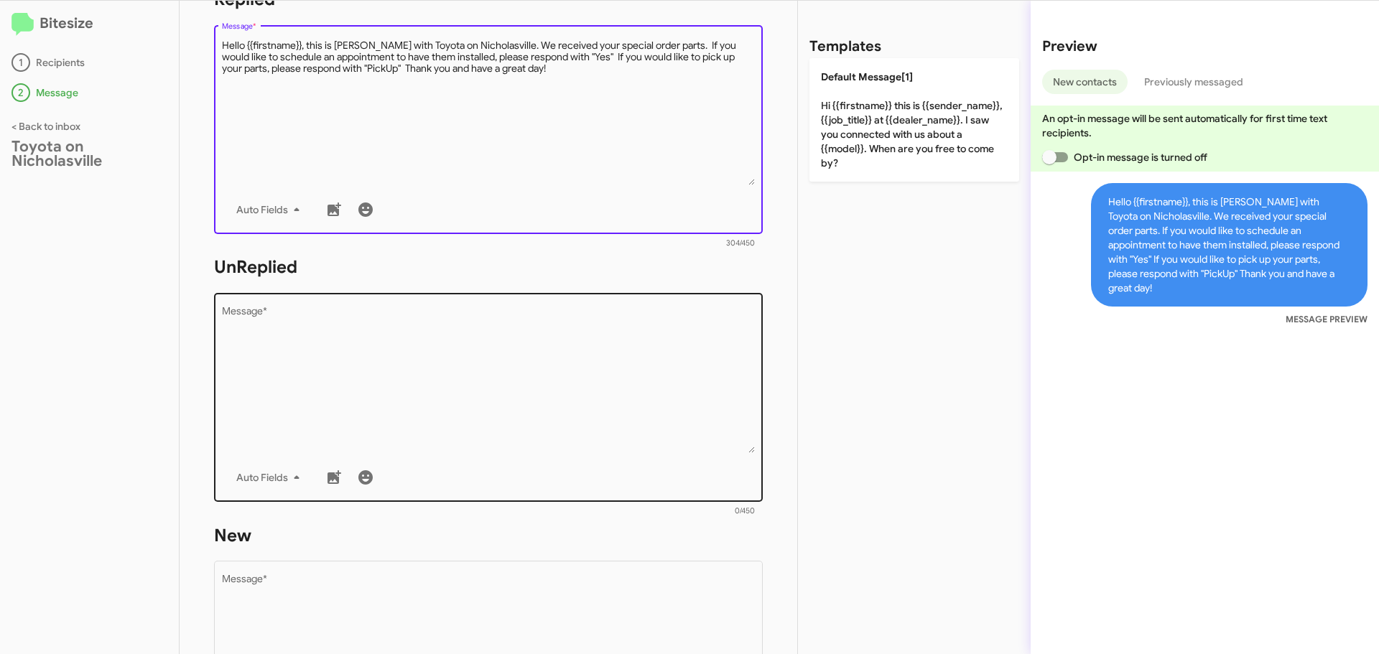
type textarea "Hello {{firstname}}, this is Jessika with Toyota on Nicholasville. We received …"
click at [322, 342] on textarea "Message *" at bounding box center [489, 380] width 534 height 146
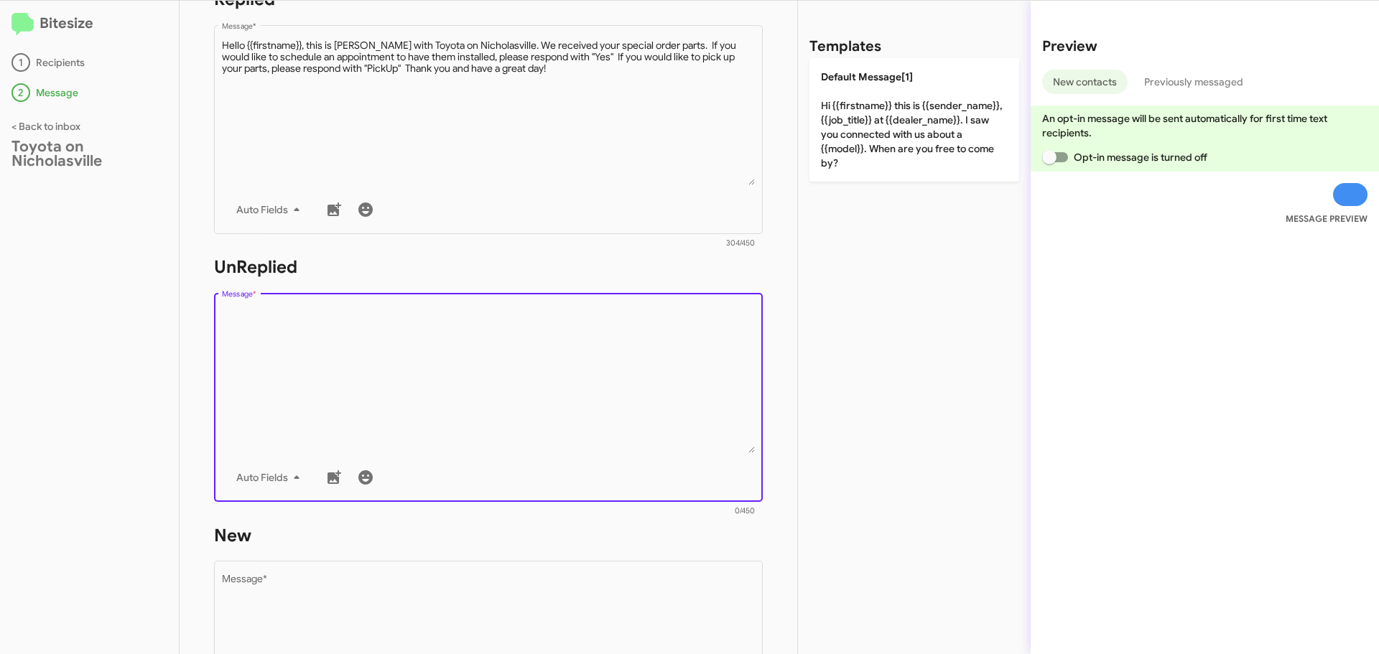
paste textarea "Hello {{firstname}}, this is Jessika with Toyota on Nicholasville. We received …"
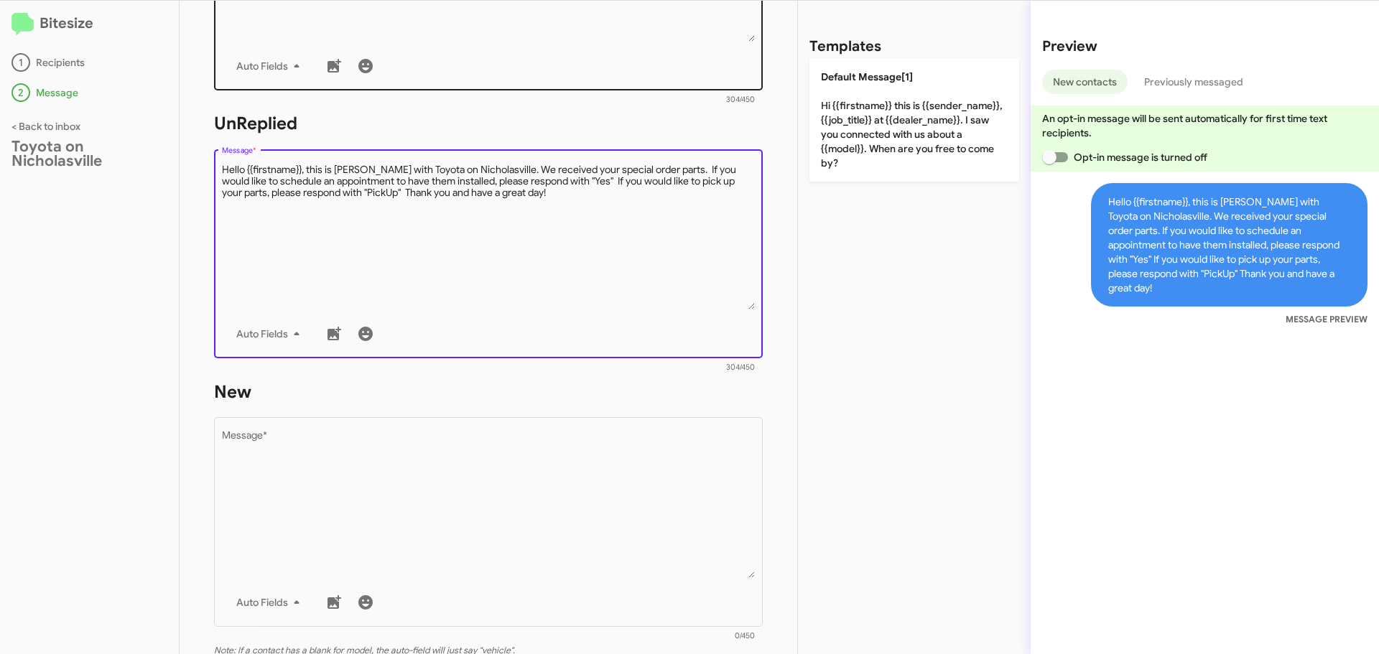
scroll to position [574, 0]
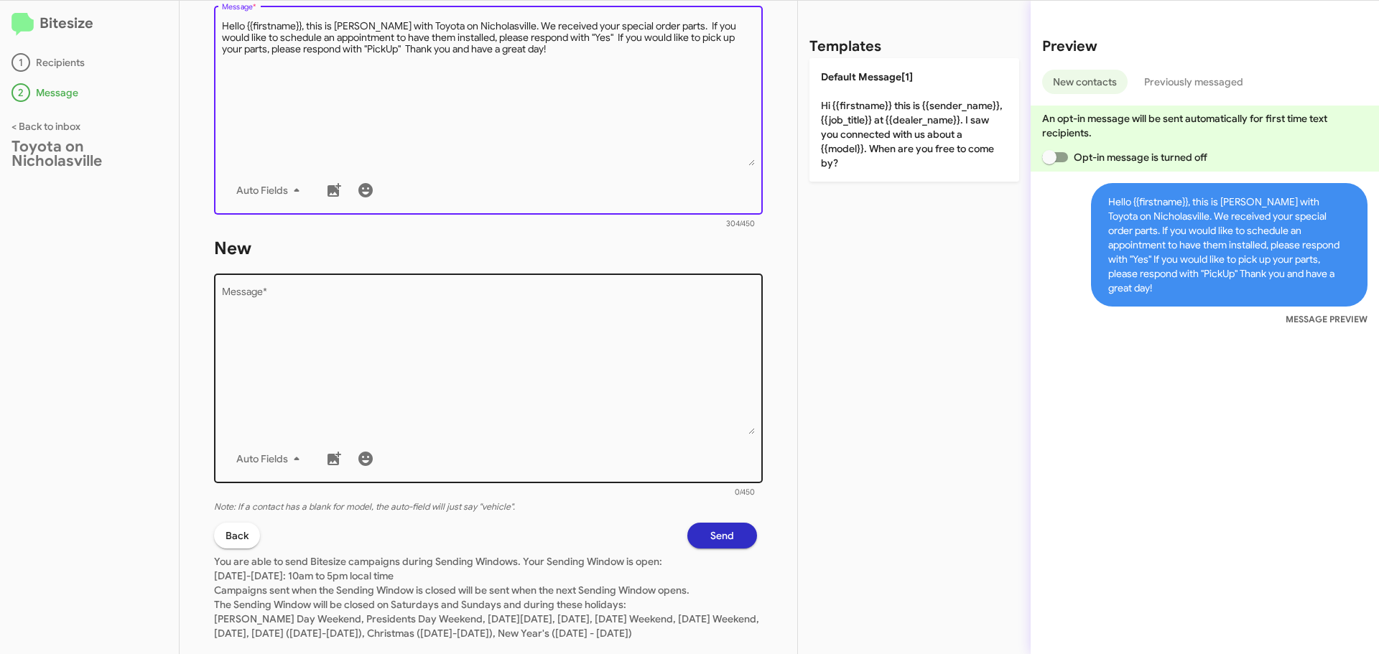
type textarea "Hello {{firstname}}, this is Jessika with Toyota on Nicholasville. We received …"
click at [323, 345] on textarea "Message *" at bounding box center [489, 361] width 534 height 146
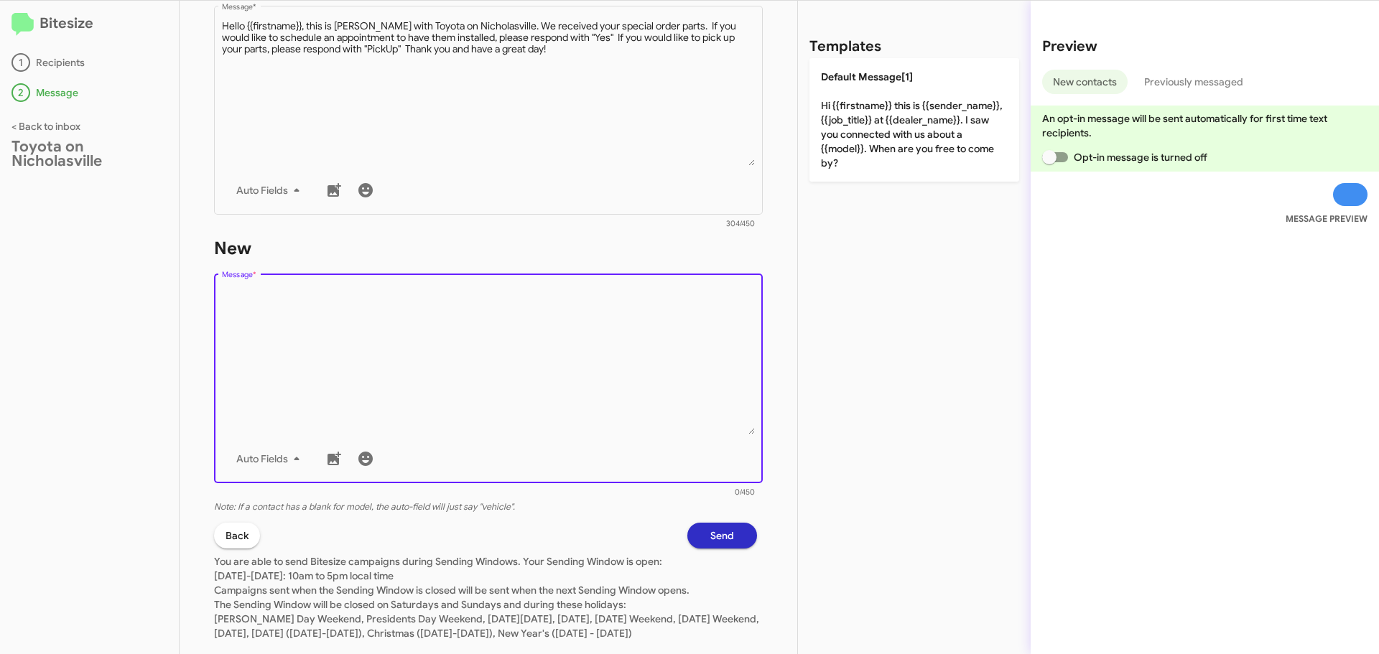
paste textarea "Hello {{firstname}}, this is Jessika with Toyota on Nicholasville. We received …"
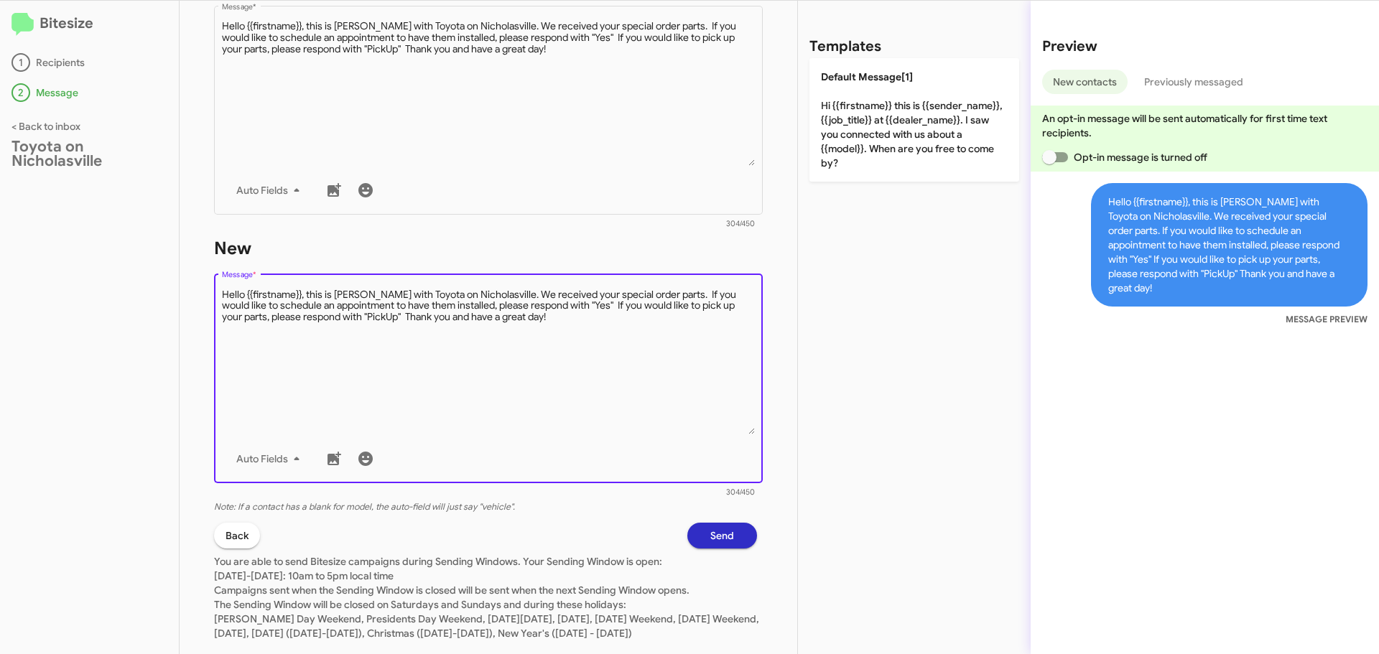
type textarea "Hello {{firstname}}, this is Jessika with Toyota on Nicholasville. We received …"
click at [731, 539] on button "Send" at bounding box center [722, 536] width 70 height 26
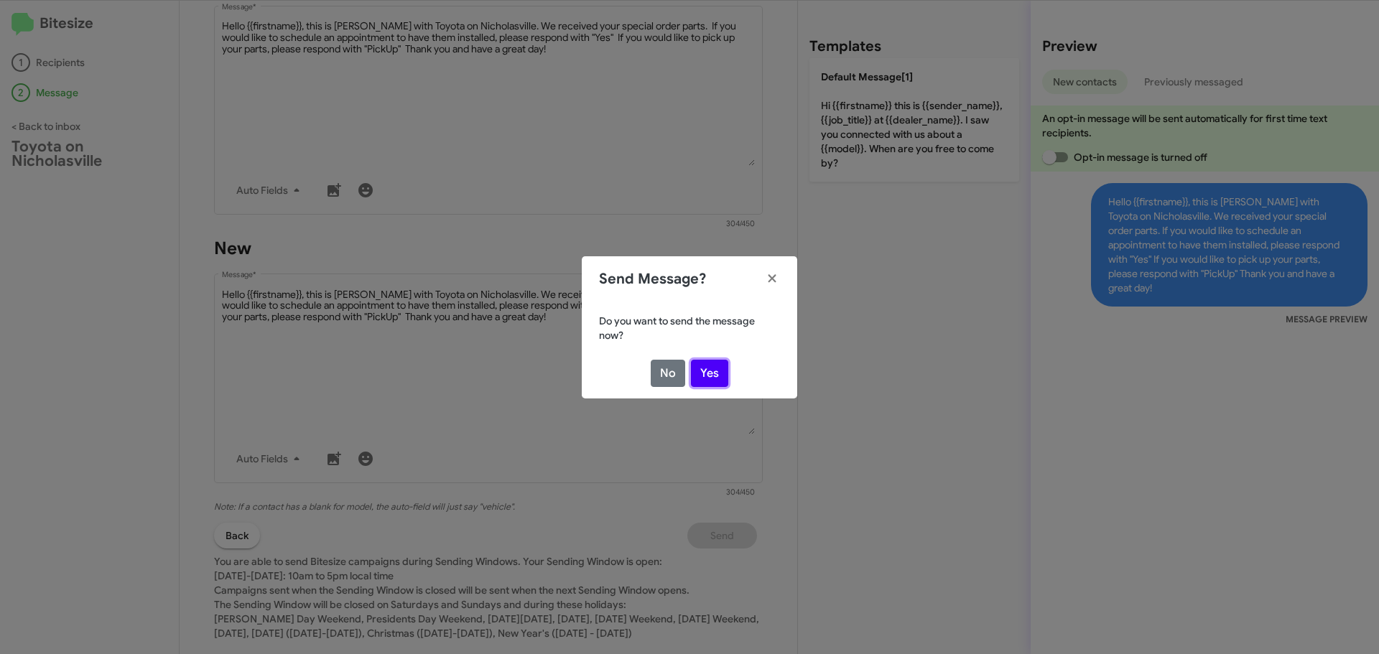
click at [722, 373] on button "Yes" at bounding box center [709, 373] width 37 height 27
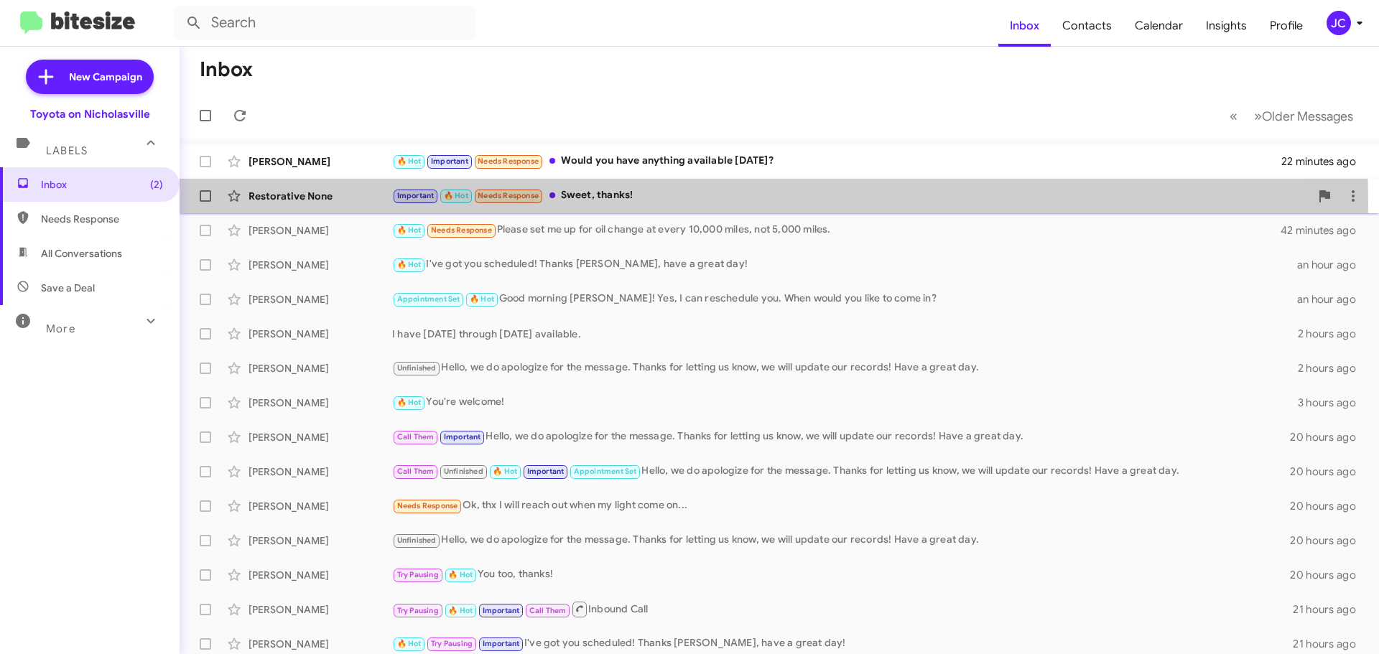
click at [333, 205] on div "Restorative None Important 🔥 Hot Needs Response Sweet, thanks! 33 minutes ago" at bounding box center [779, 196] width 1176 height 29
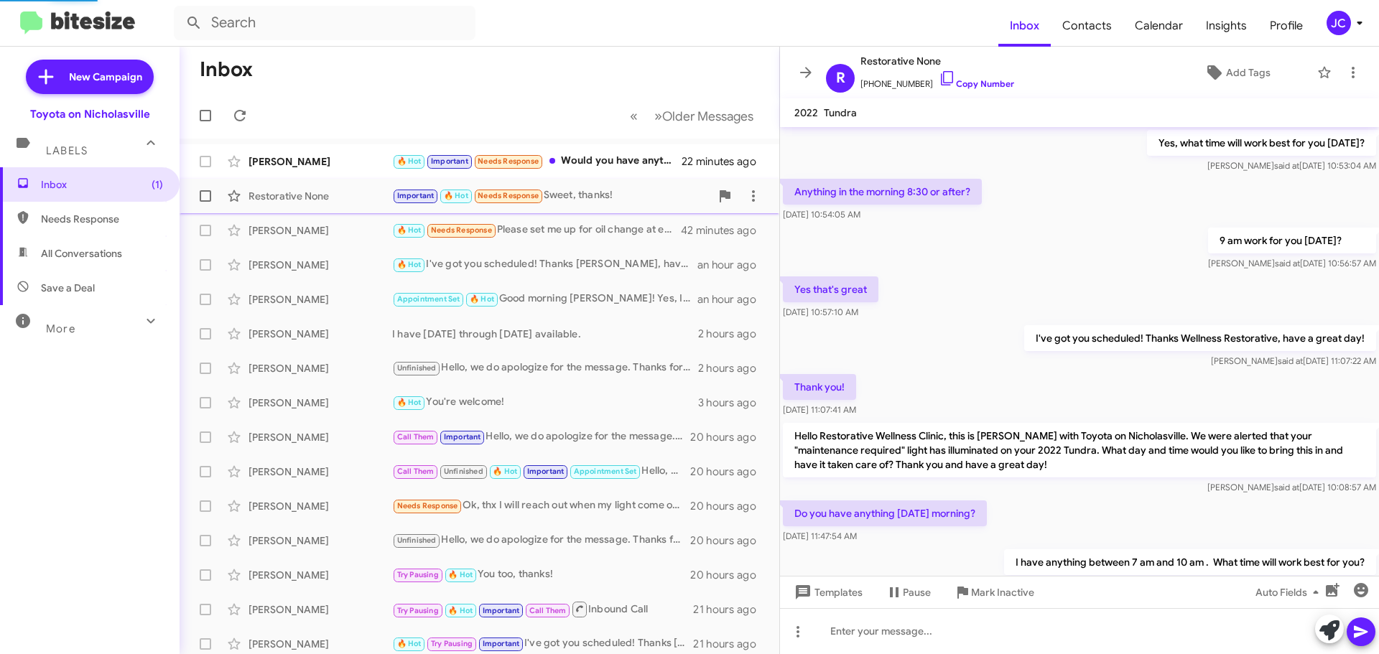
scroll to position [686, 0]
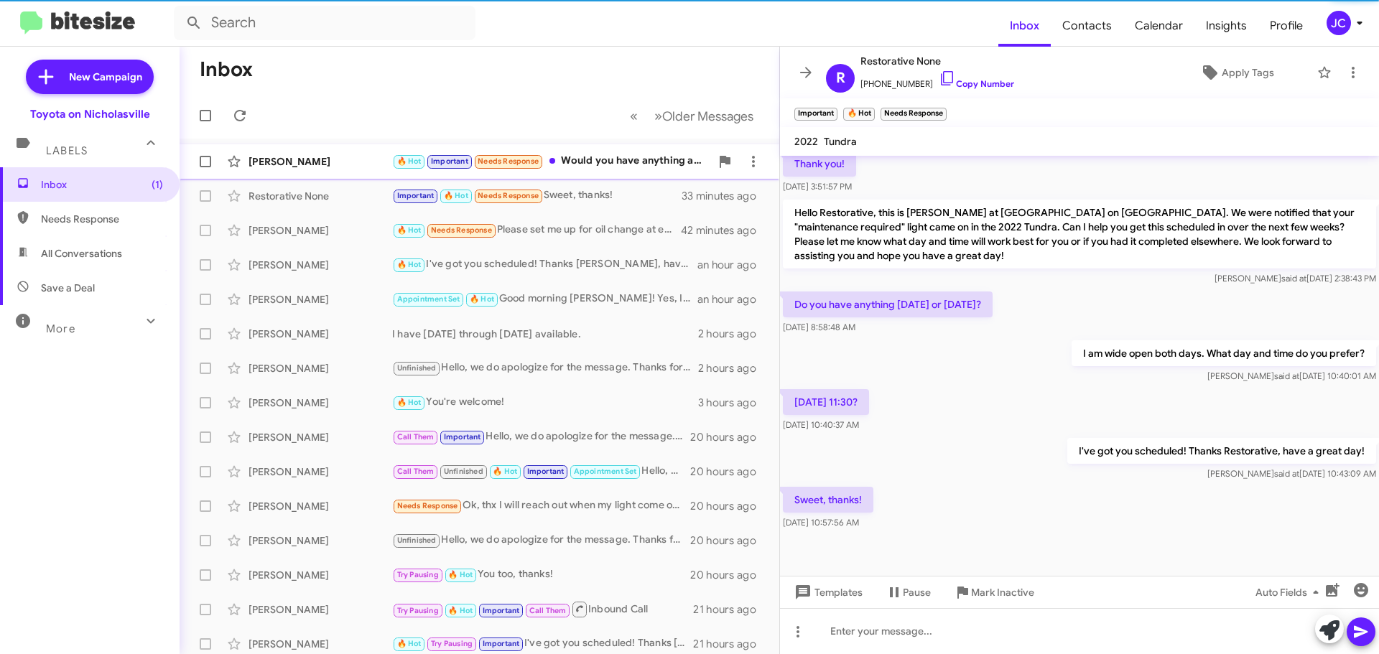
click at [327, 170] on div "Chase Coleman 🔥 Hot Important Needs Response Would you have anything available …" at bounding box center [479, 161] width 577 height 29
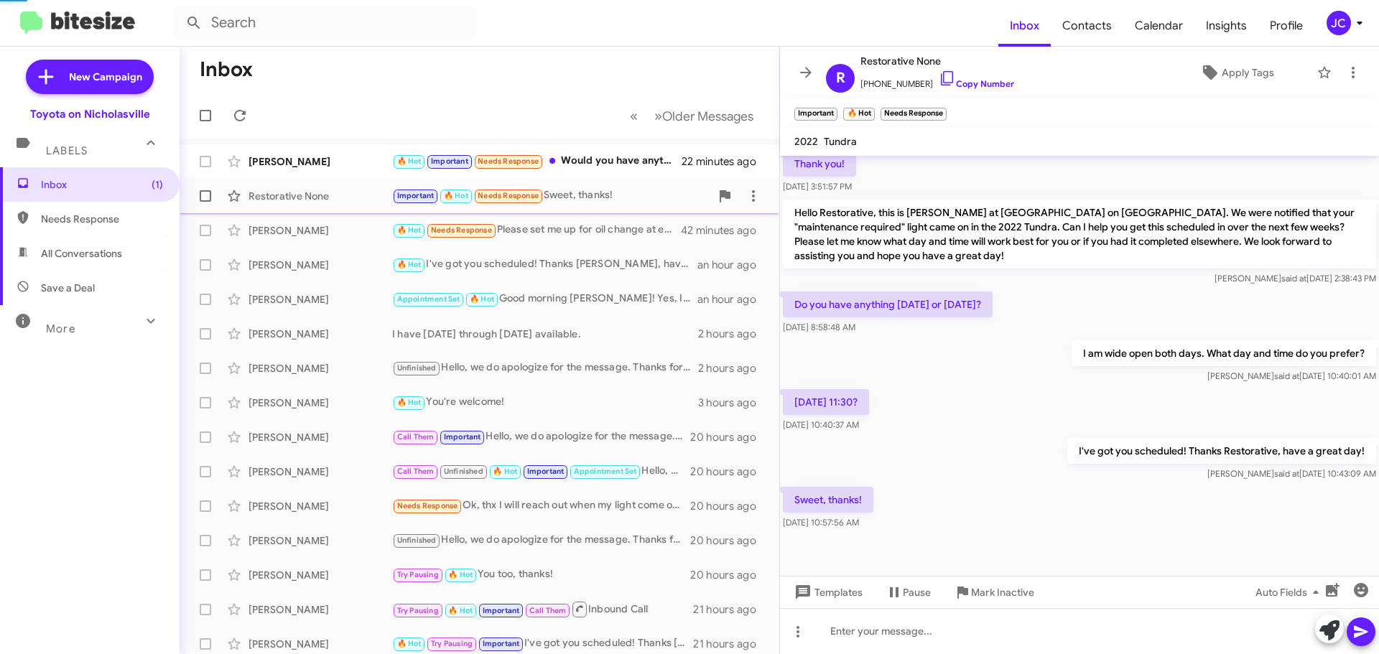
scroll to position [729, 0]
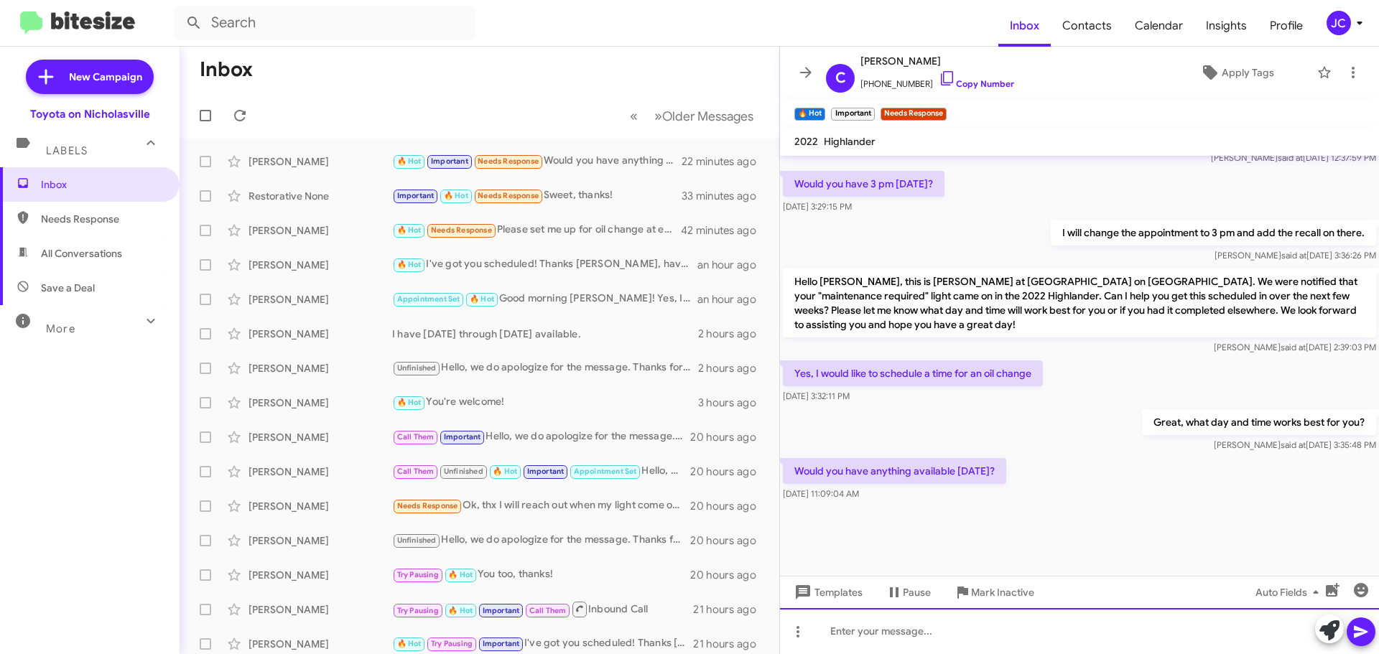
click at [903, 630] on div at bounding box center [1079, 631] width 599 height 46
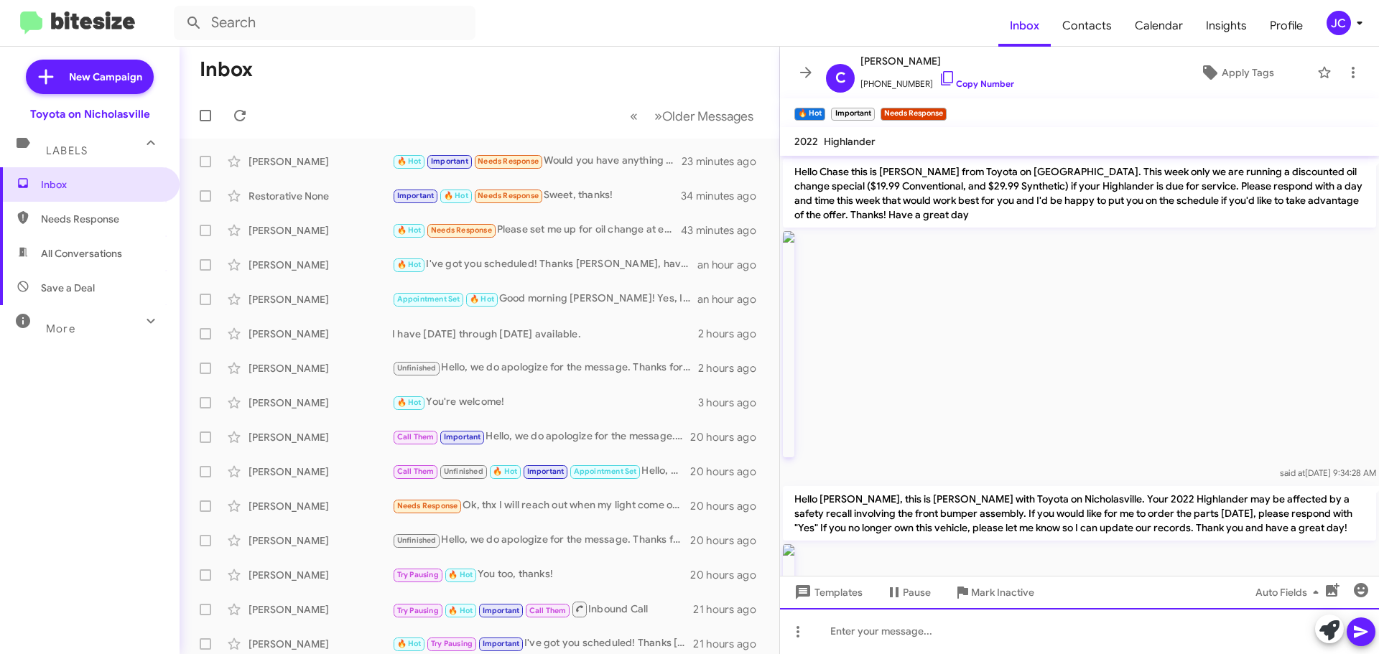
scroll to position [0, 0]
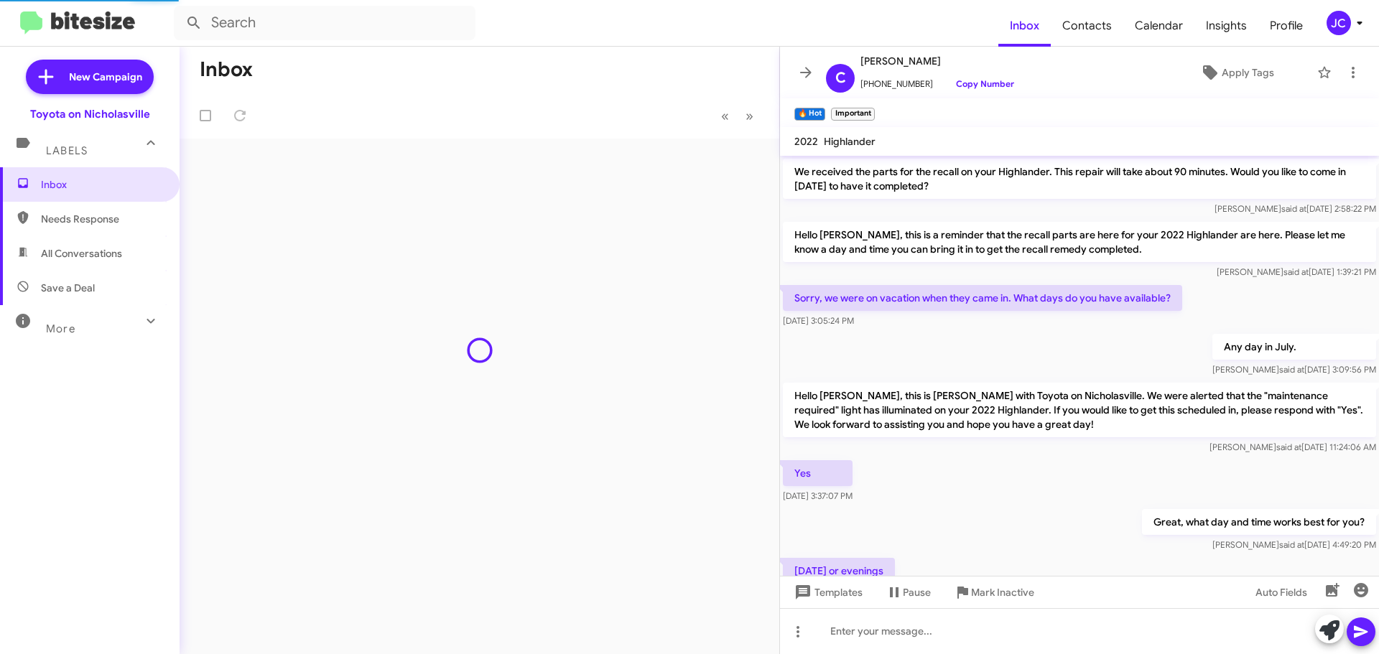
scroll to position [715, 0]
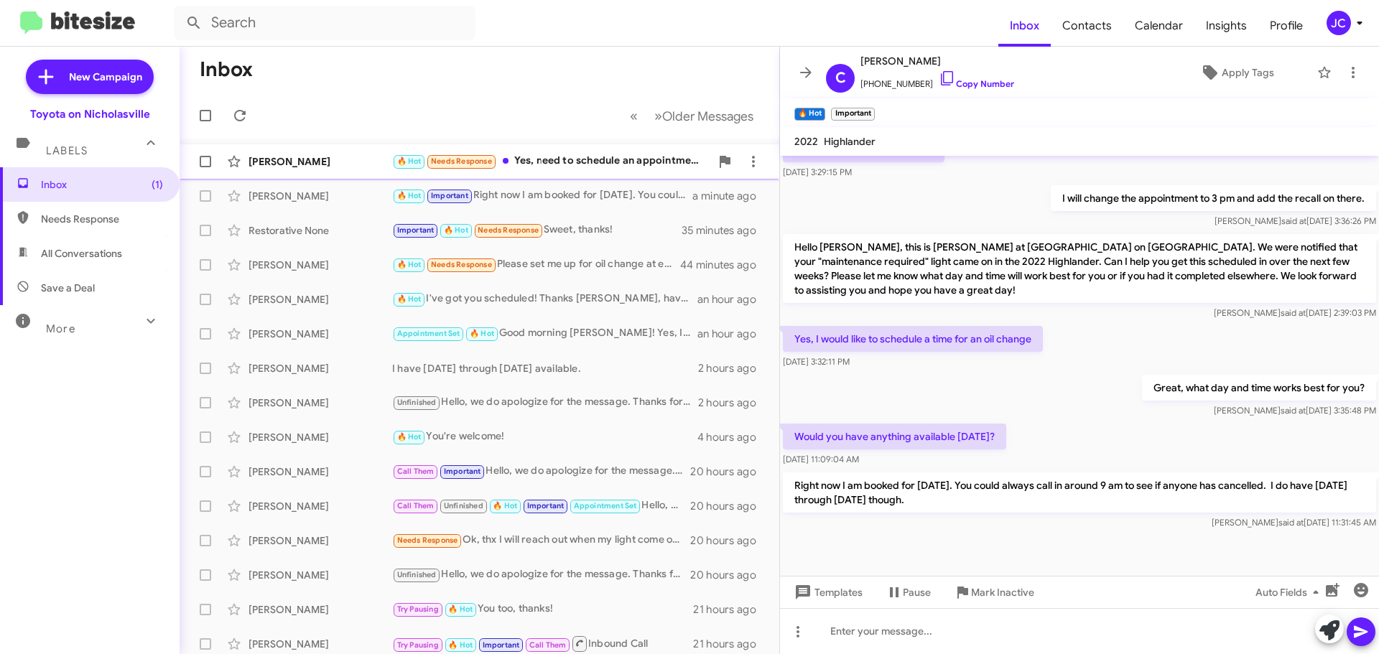
click at [281, 154] on div "Len Gore 🔥 Hot Needs Response Yes, need to schedule an appointment and also nee…" at bounding box center [479, 161] width 577 height 29
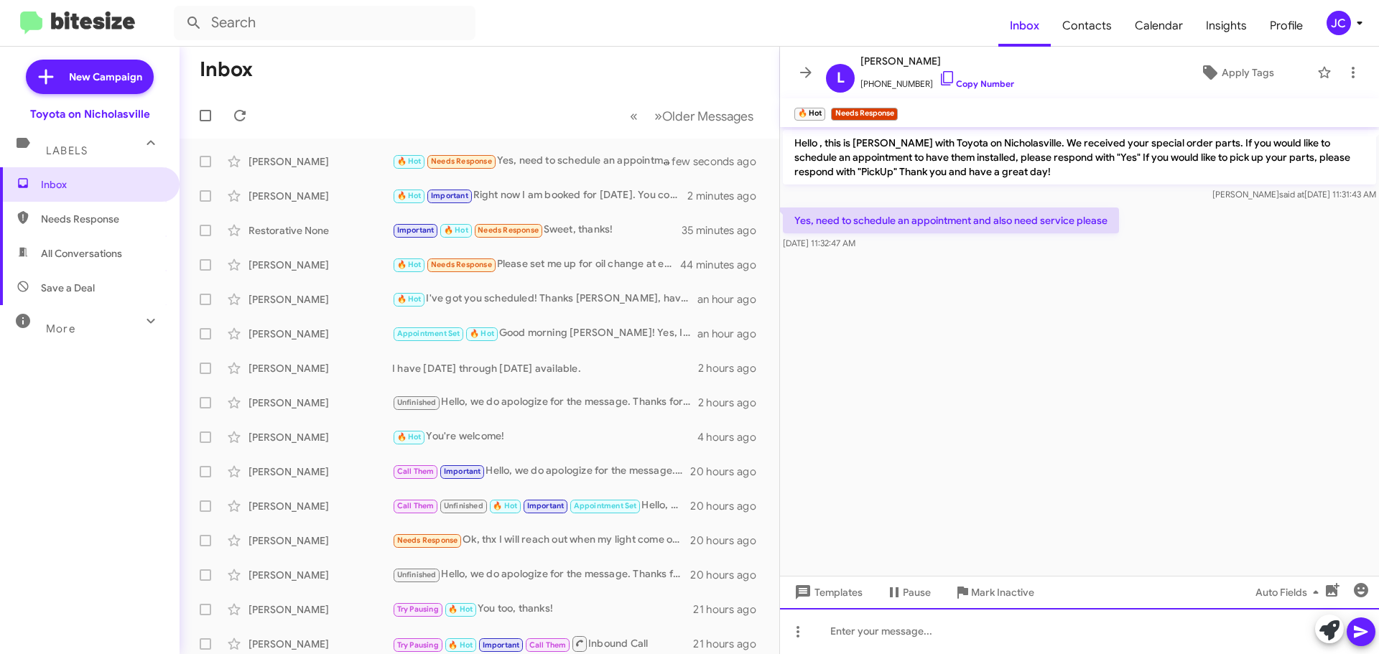
click at [958, 625] on div at bounding box center [1079, 631] width 599 height 46
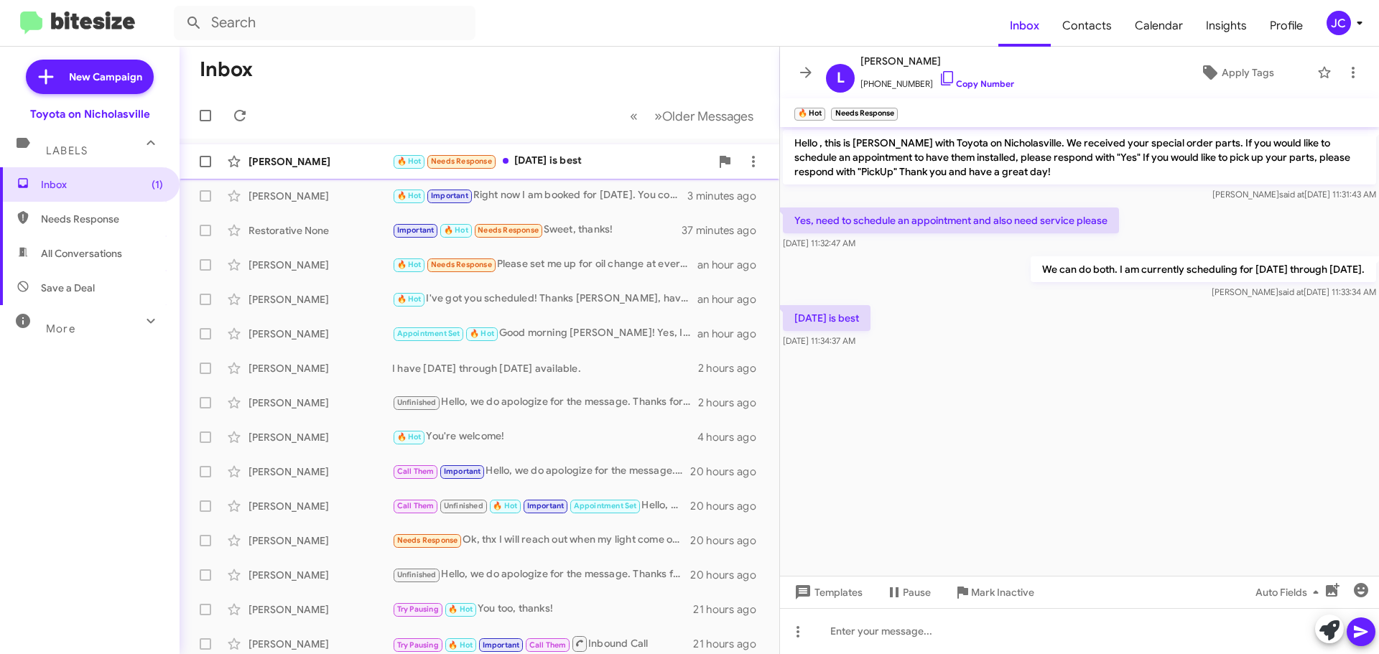
click at [306, 157] on div "[PERSON_NAME]" at bounding box center [320, 161] width 144 height 14
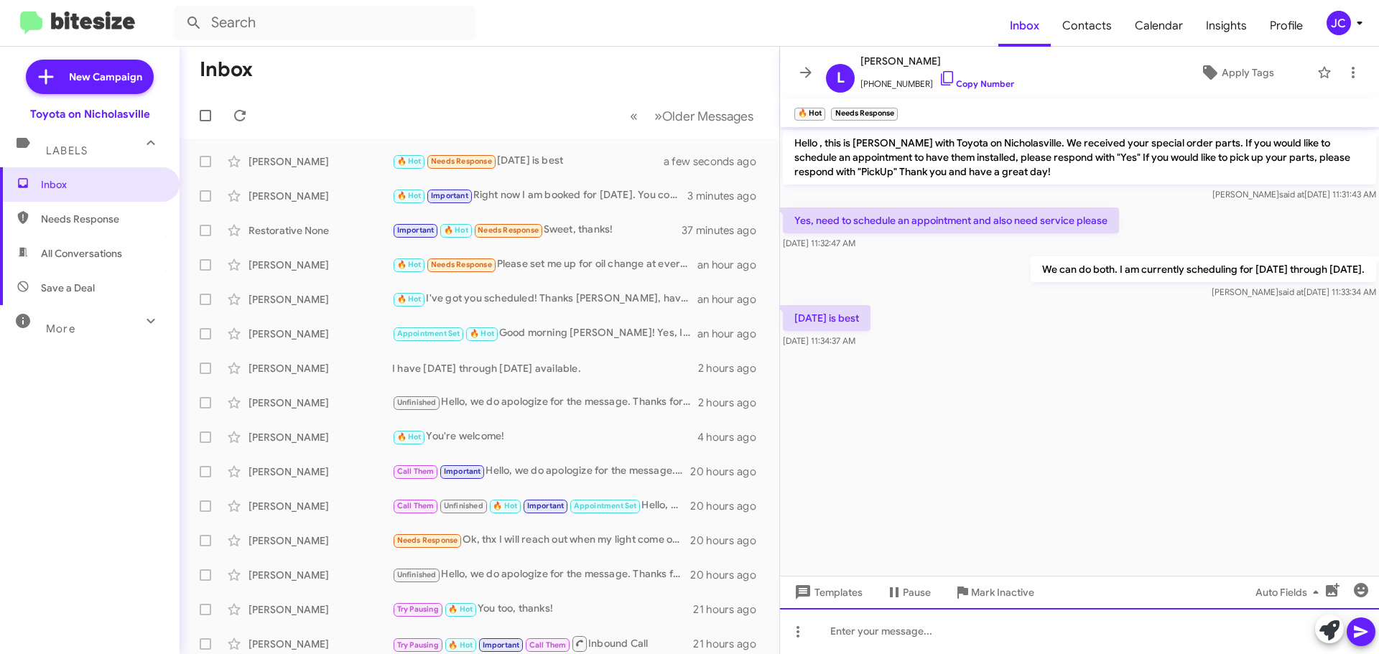
click at [1051, 653] on div at bounding box center [1079, 631] width 599 height 46
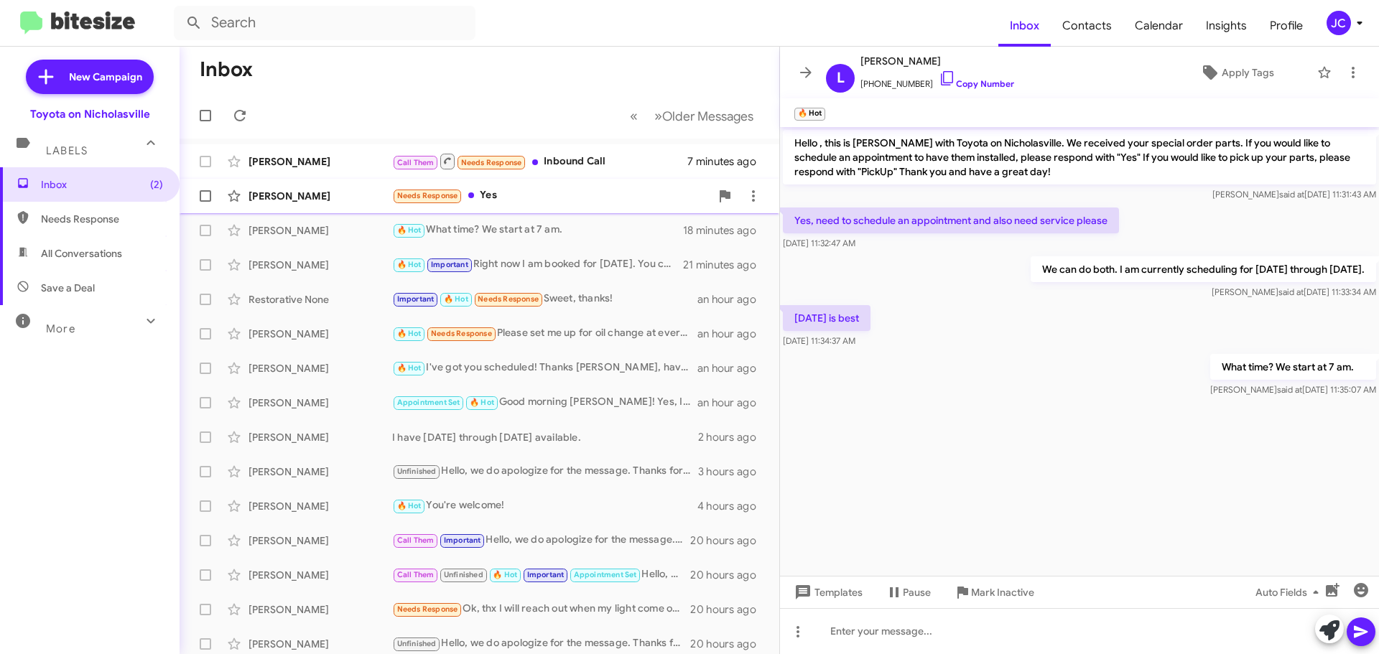
click at [274, 200] on div "[PERSON_NAME]" at bounding box center [320, 196] width 144 height 14
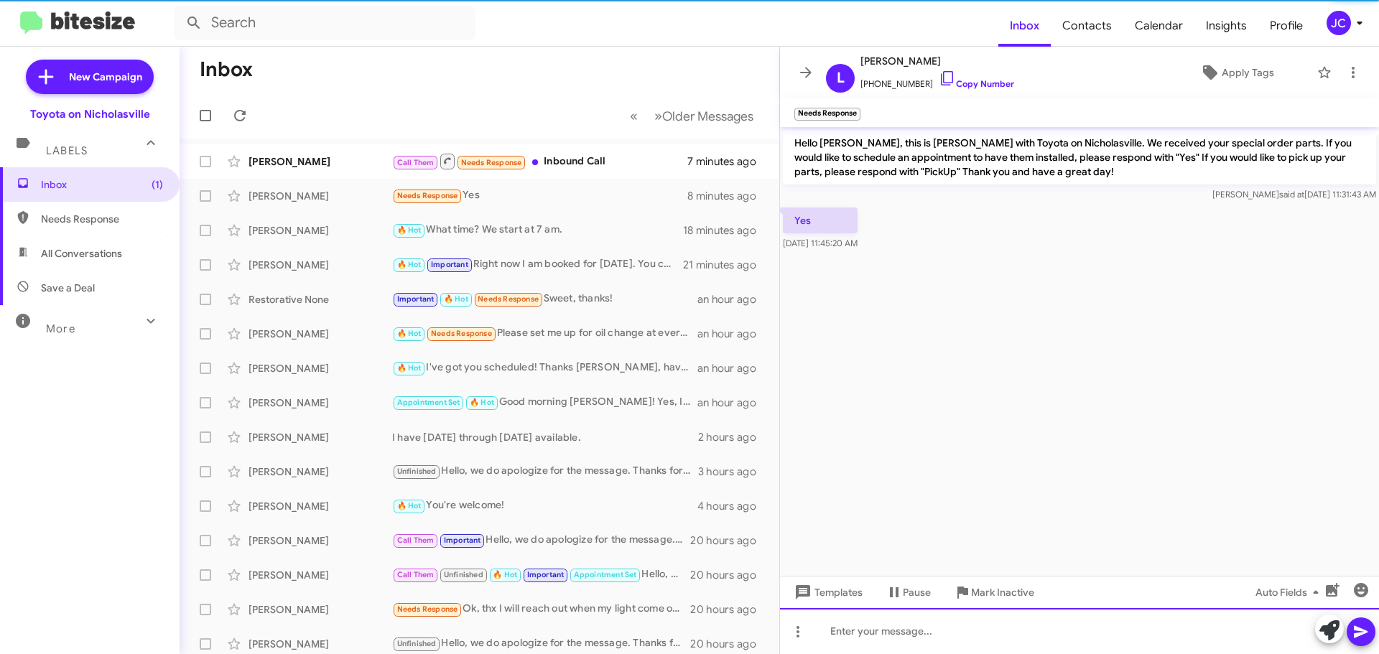
click at [908, 644] on div at bounding box center [1079, 631] width 599 height 46
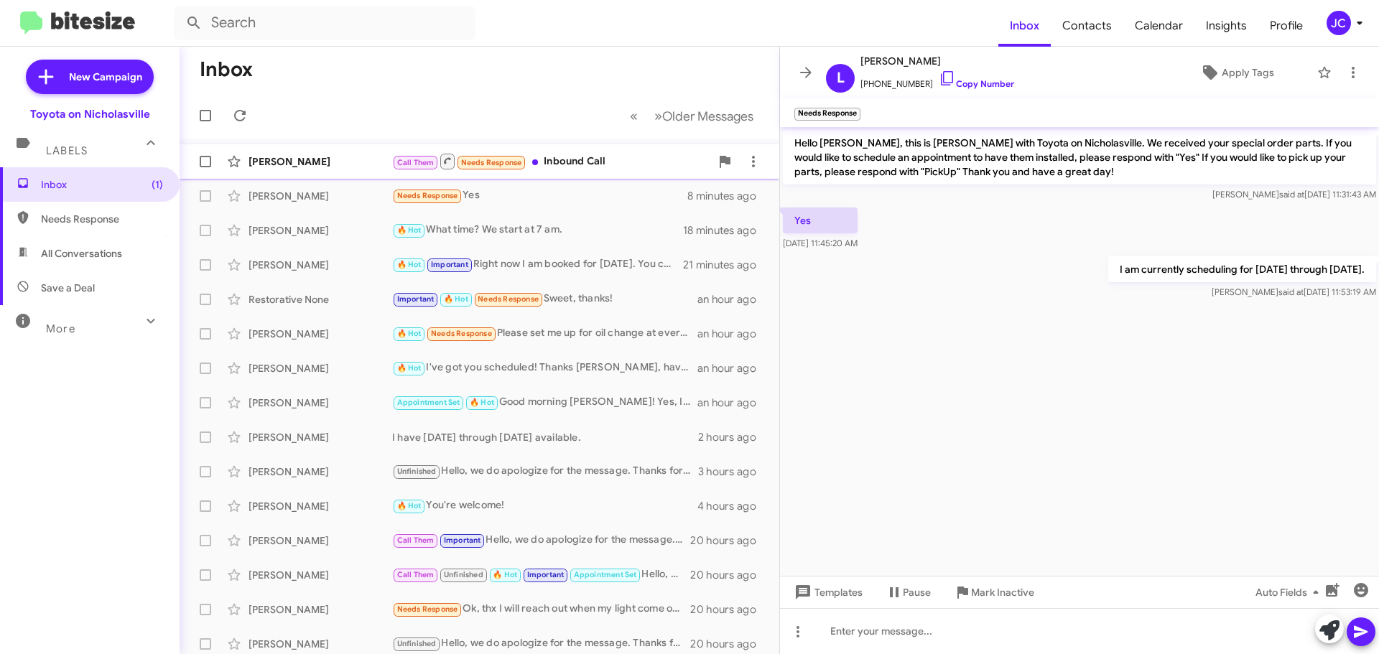
click at [287, 162] on div "[PERSON_NAME]" at bounding box center [320, 161] width 144 height 14
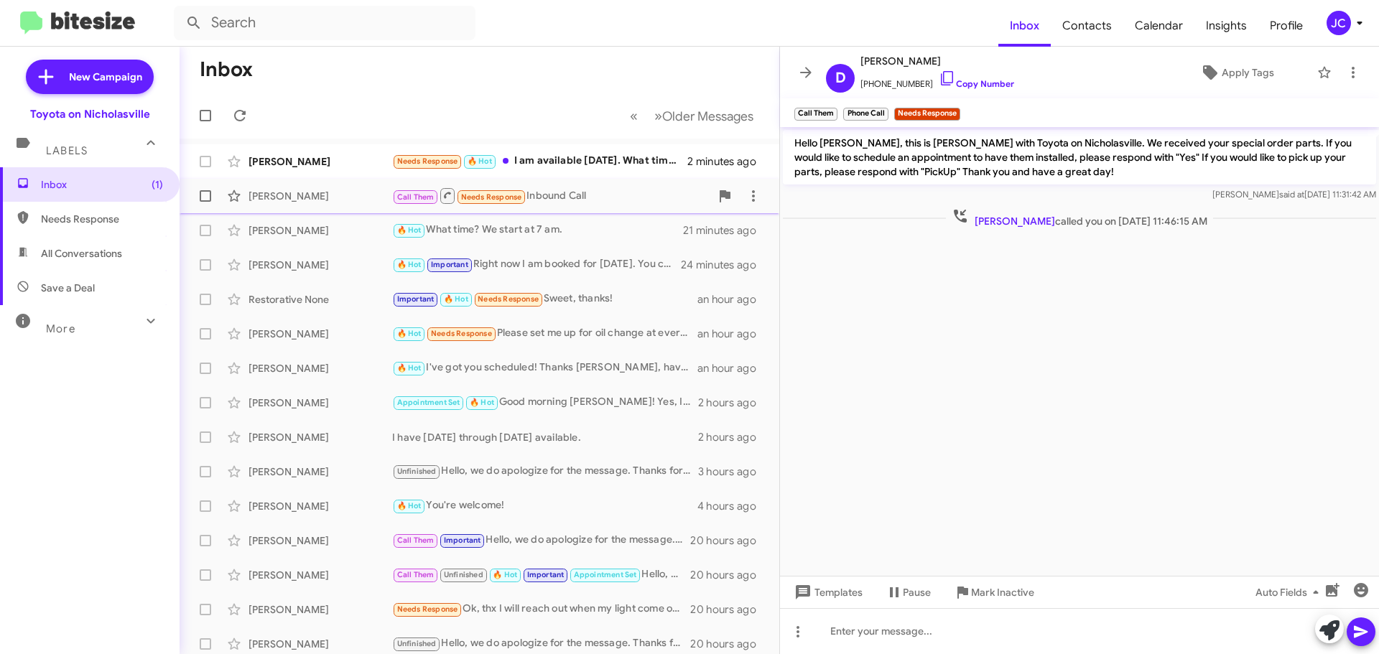
click at [287, 162] on div "[PERSON_NAME]" at bounding box center [320, 161] width 144 height 14
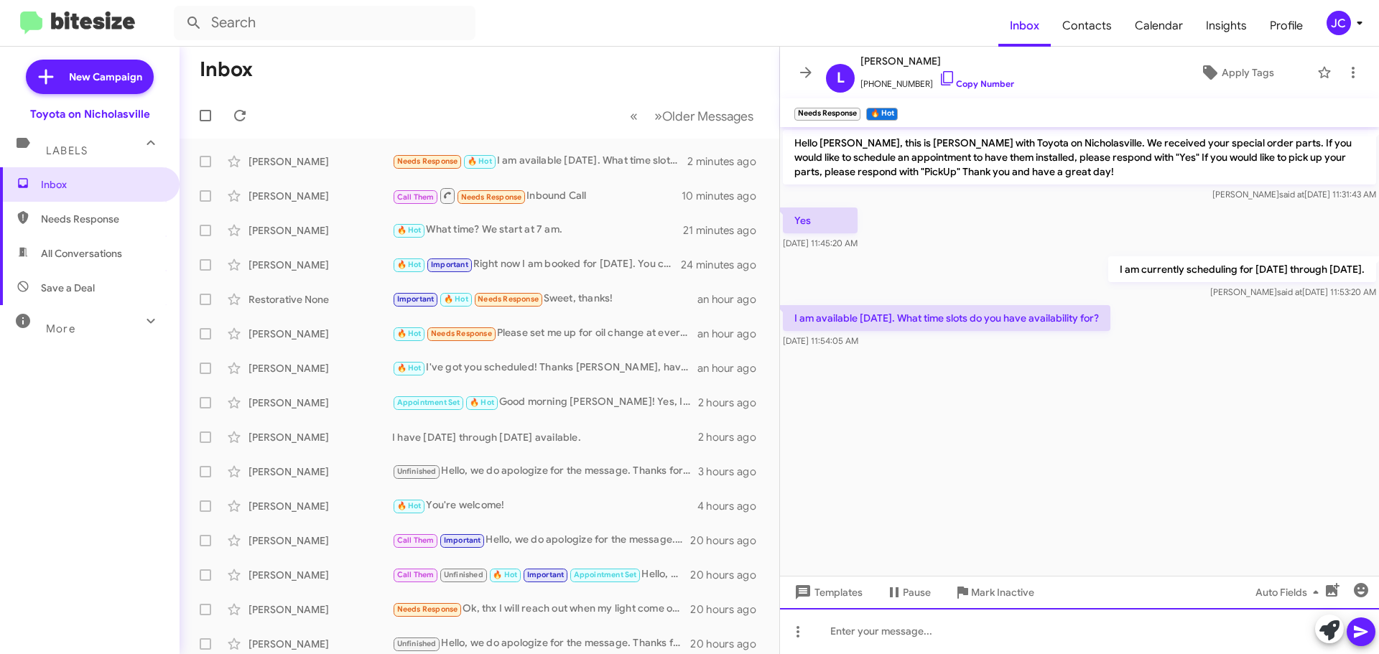
click at [880, 629] on div at bounding box center [1079, 631] width 599 height 46
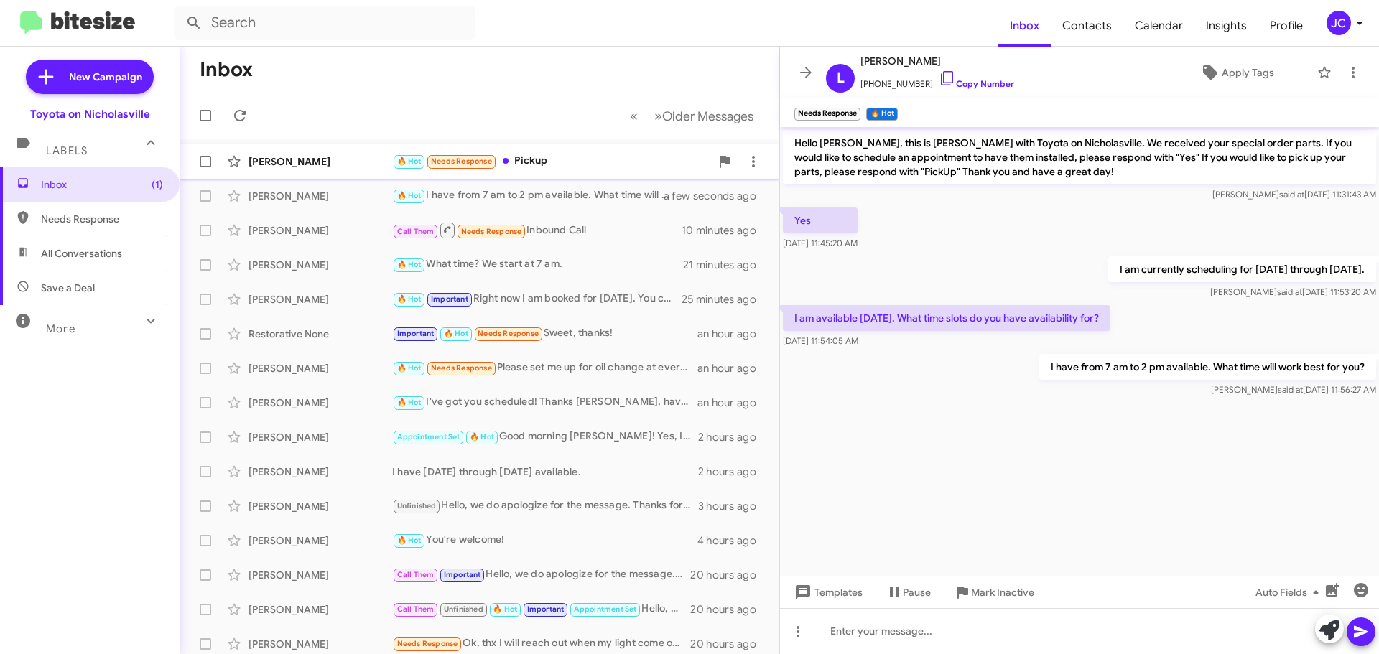
click at [266, 152] on div "Jack Evans 🔥 Hot Needs Response Pickup a few seconds ago" at bounding box center [479, 161] width 577 height 29
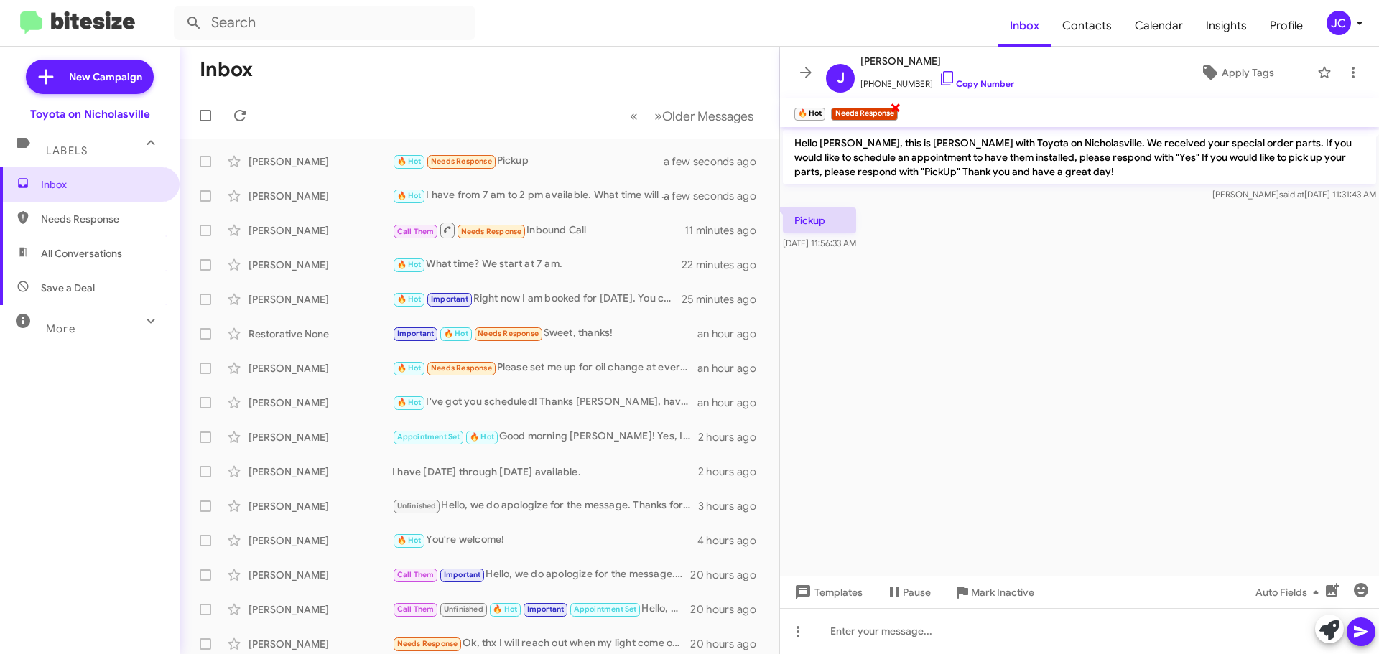
click at [898, 108] on span "×" at bounding box center [895, 106] width 11 height 17
click at [274, 217] on div "Dana Robbins Call Them Needs Response Inbound Call 11 minutes ago" at bounding box center [479, 230] width 577 height 29
click at [954, 108] on span "×" at bounding box center [957, 106] width 11 height 17
click at [884, 109] on span "×" at bounding box center [885, 106] width 11 height 17
click at [834, 108] on span "×" at bounding box center [834, 106] width 11 height 17
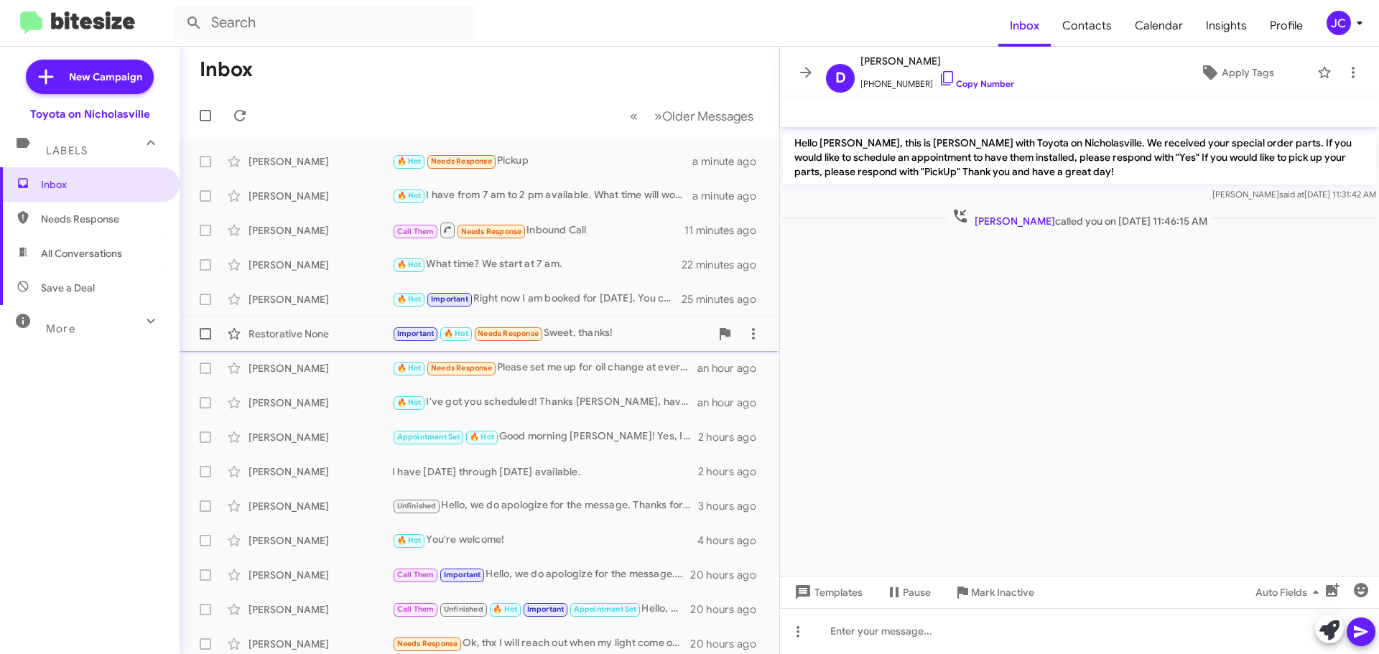
click at [290, 330] on div "Restorative None" at bounding box center [320, 334] width 144 height 14
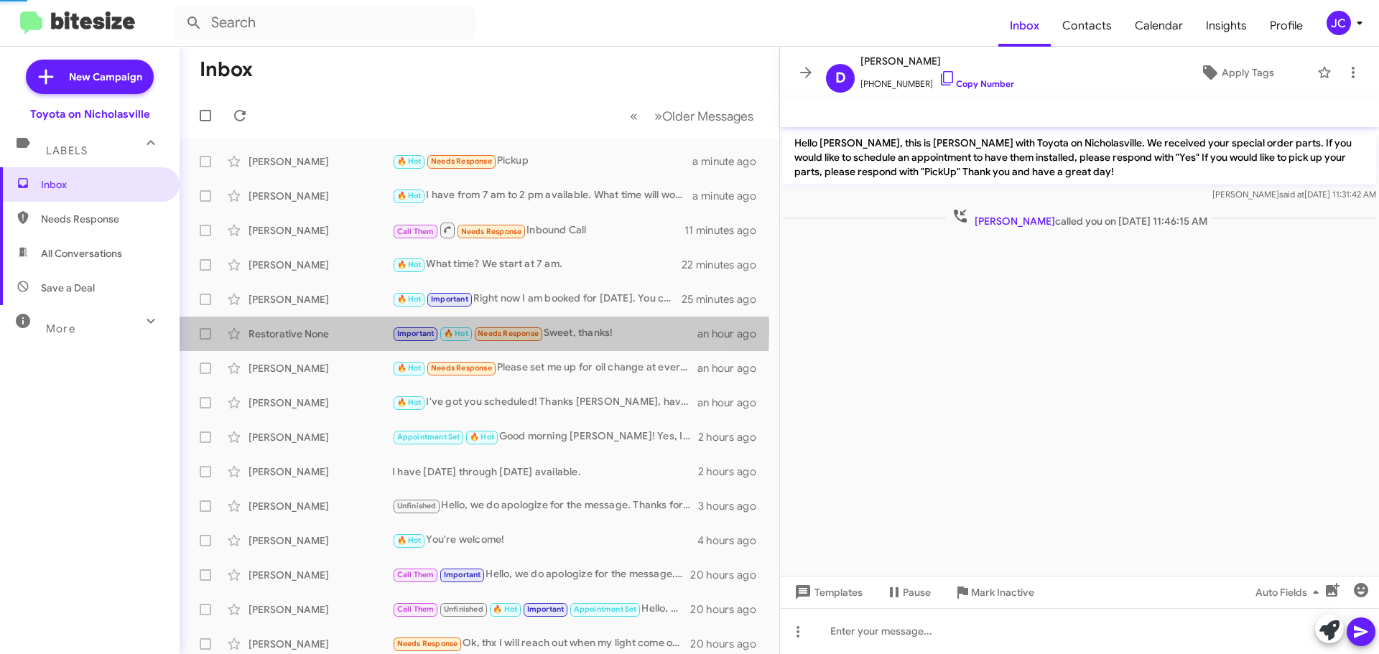
scroll to position [715, 0]
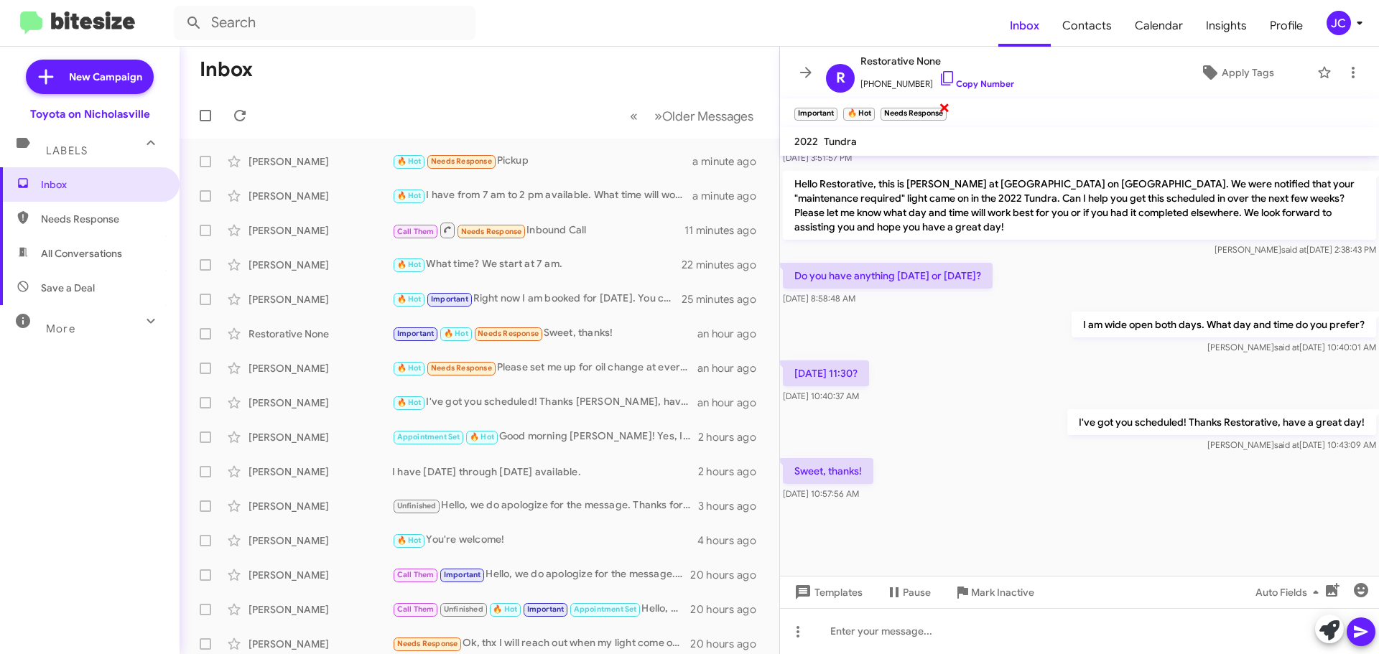
click at [946, 103] on span "×" at bounding box center [944, 106] width 11 height 17
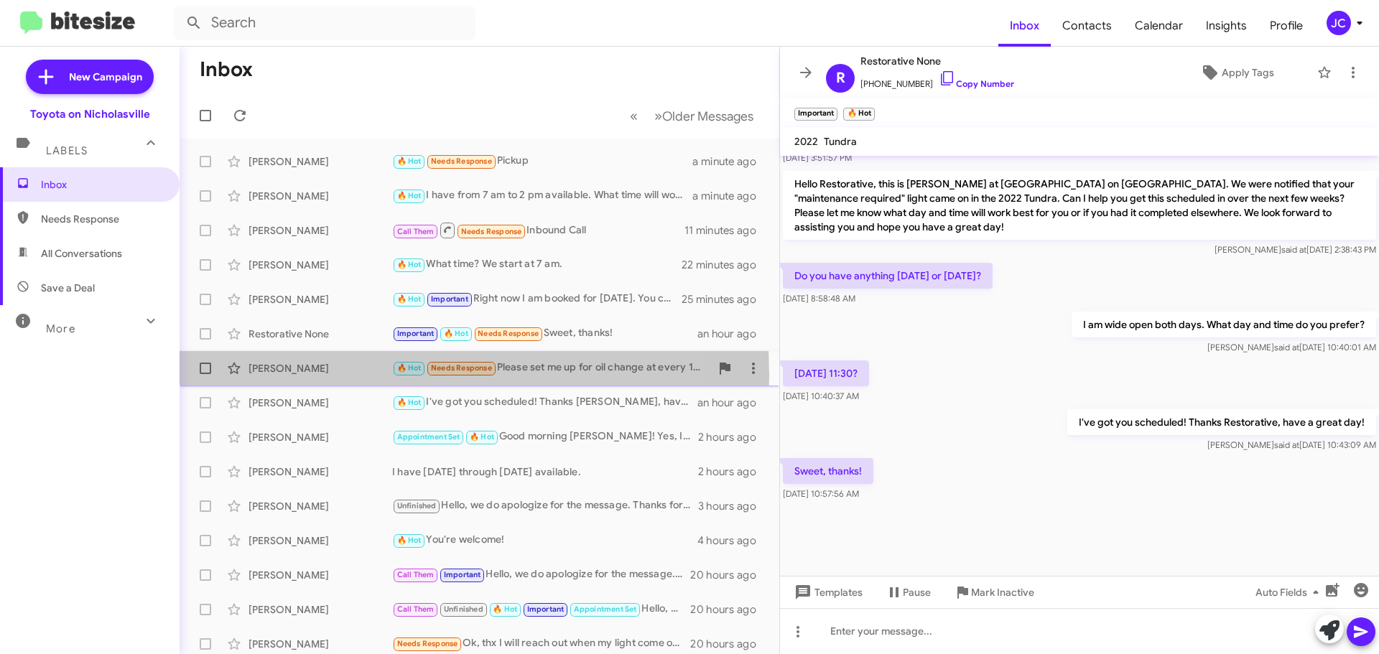
click at [280, 376] on div "Gaurav Sadhir 🔥 Hot Needs Response Please set me up for oil change at every 10,…" at bounding box center [479, 368] width 577 height 29
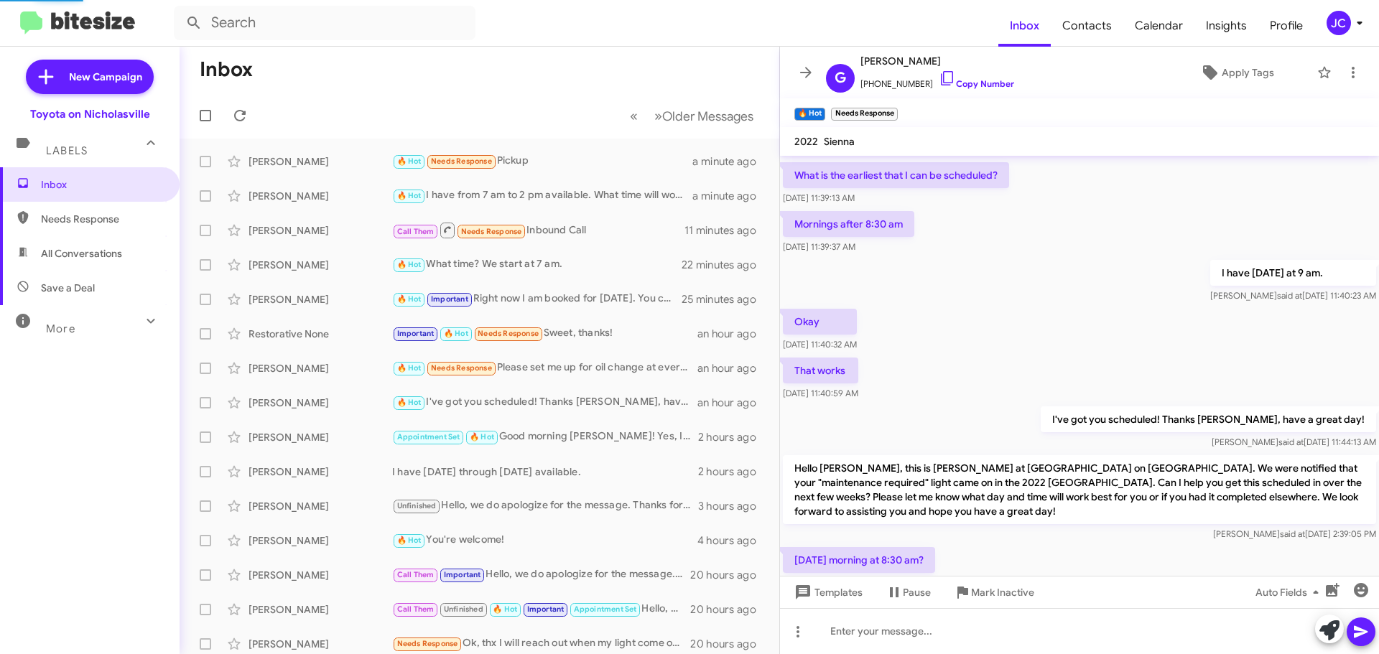
scroll to position [901, 0]
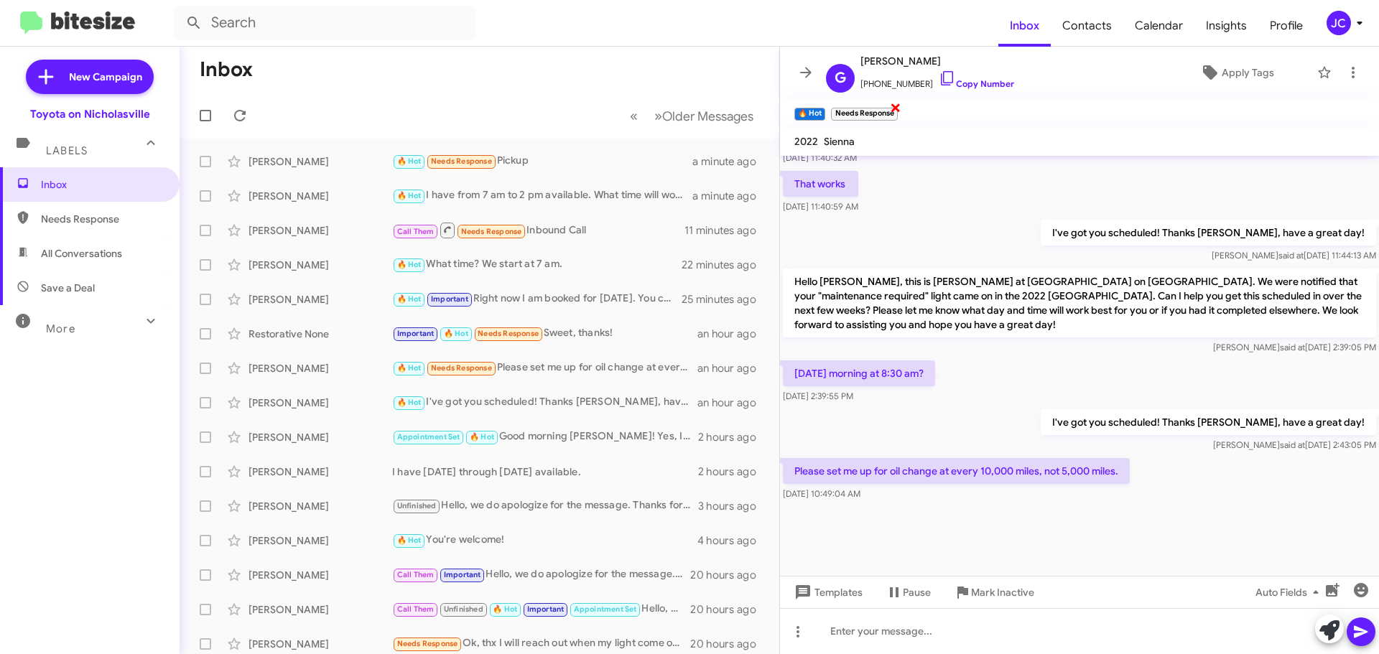
click at [901, 111] on span "×" at bounding box center [895, 106] width 11 height 17
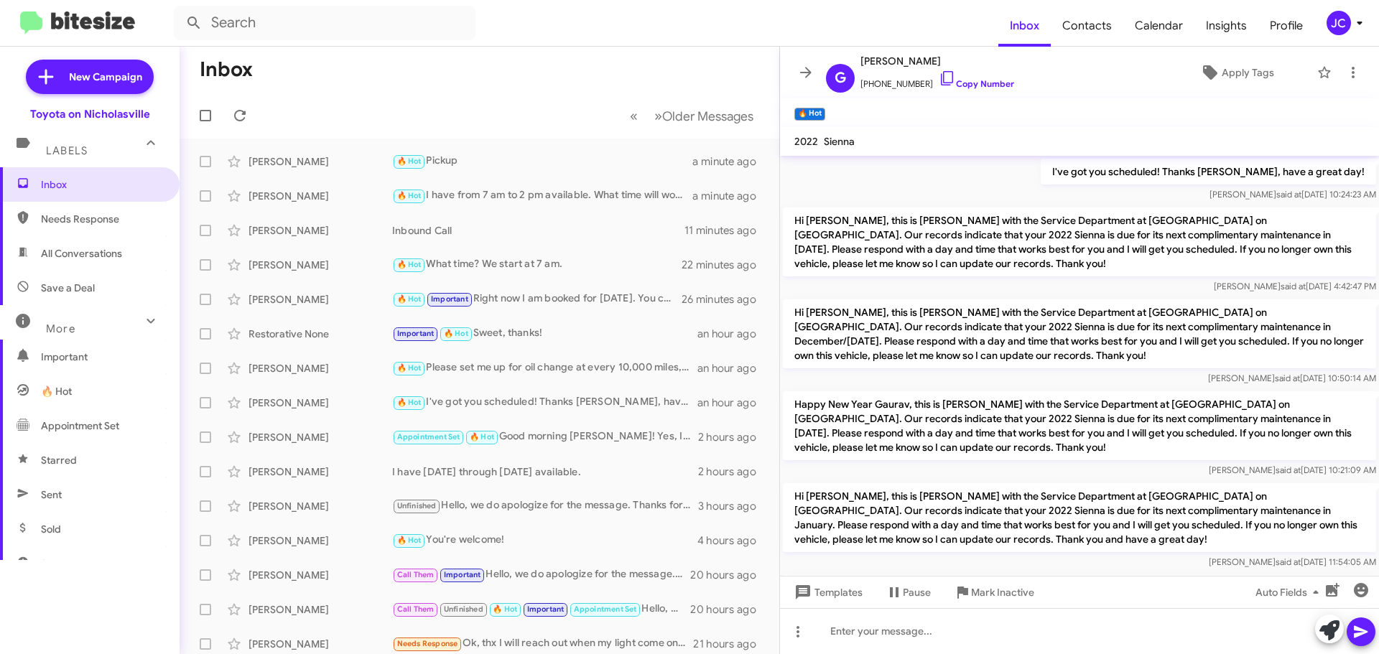
scroll to position [879, 0]
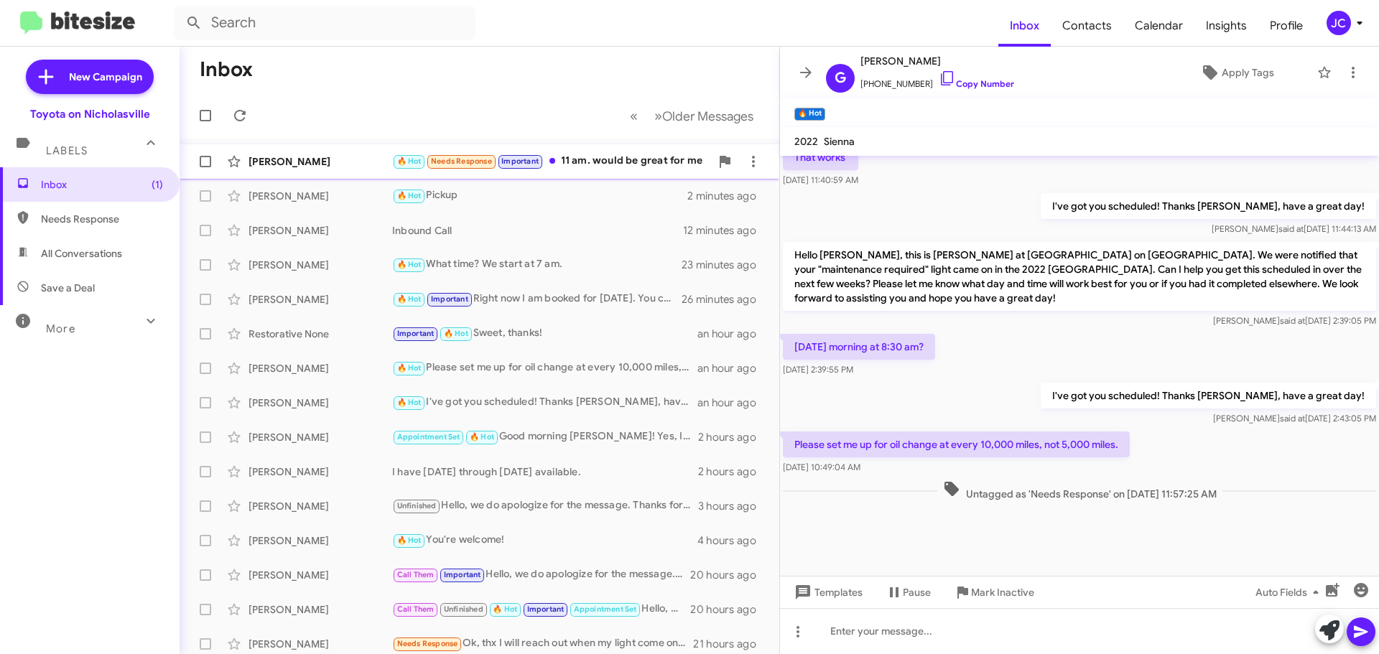
click at [313, 158] on div "[PERSON_NAME]" at bounding box center [320, 161] width 144 height 14
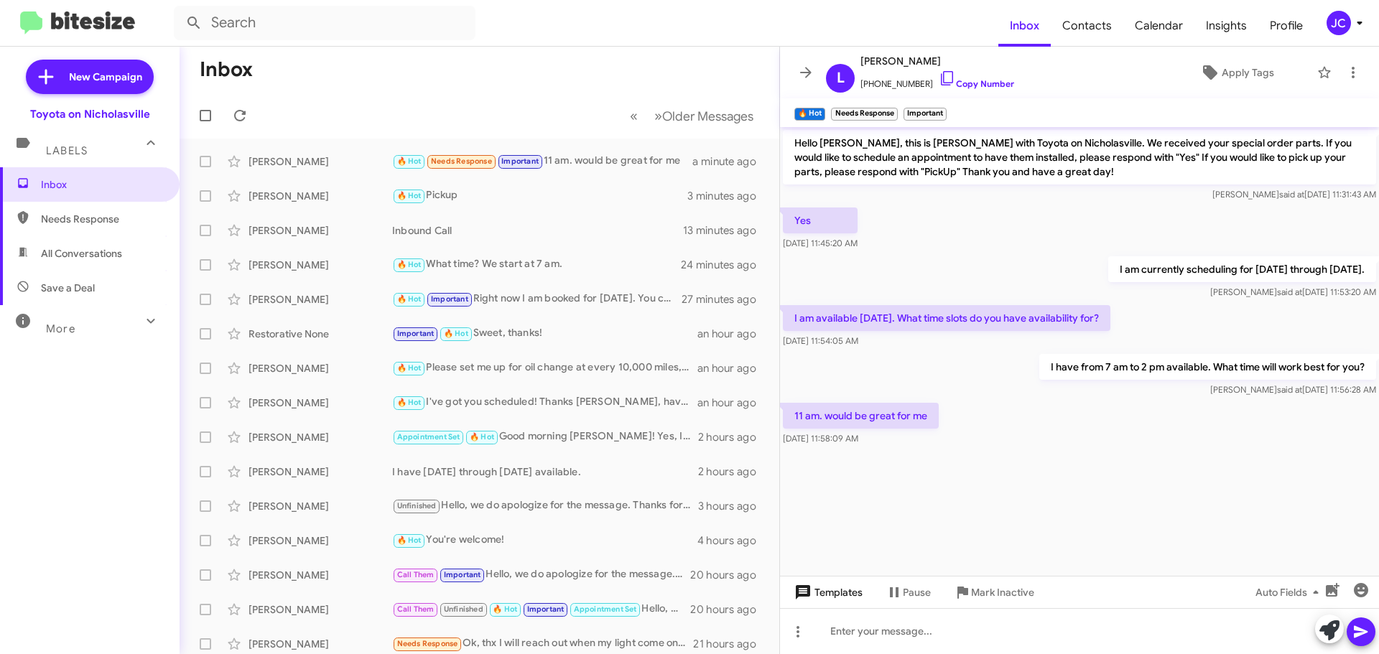
click at [845, 602] on span "Templates" at bounding box center [826, 593] width 71 height 26
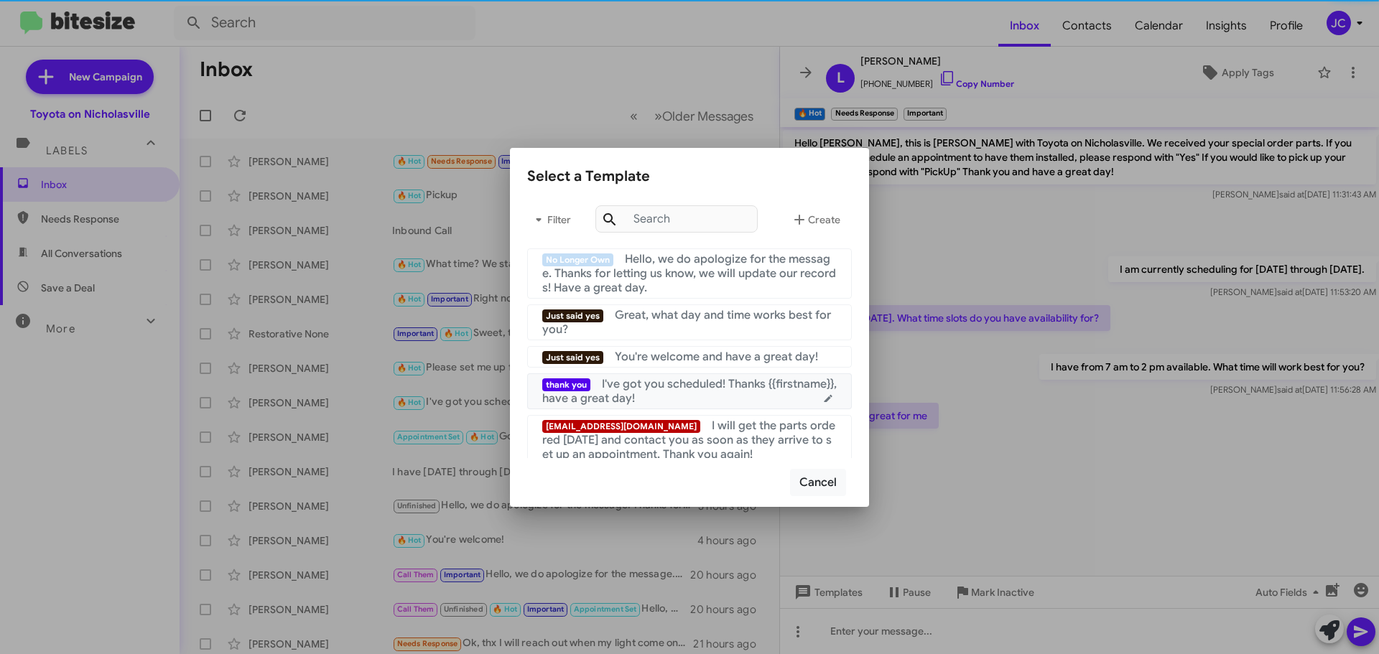
click at [701, 386] on span "I've got you scheduled! Thanks {{firstname}}, have a great day!" at bounding box center [689, 391] width 294 height 29
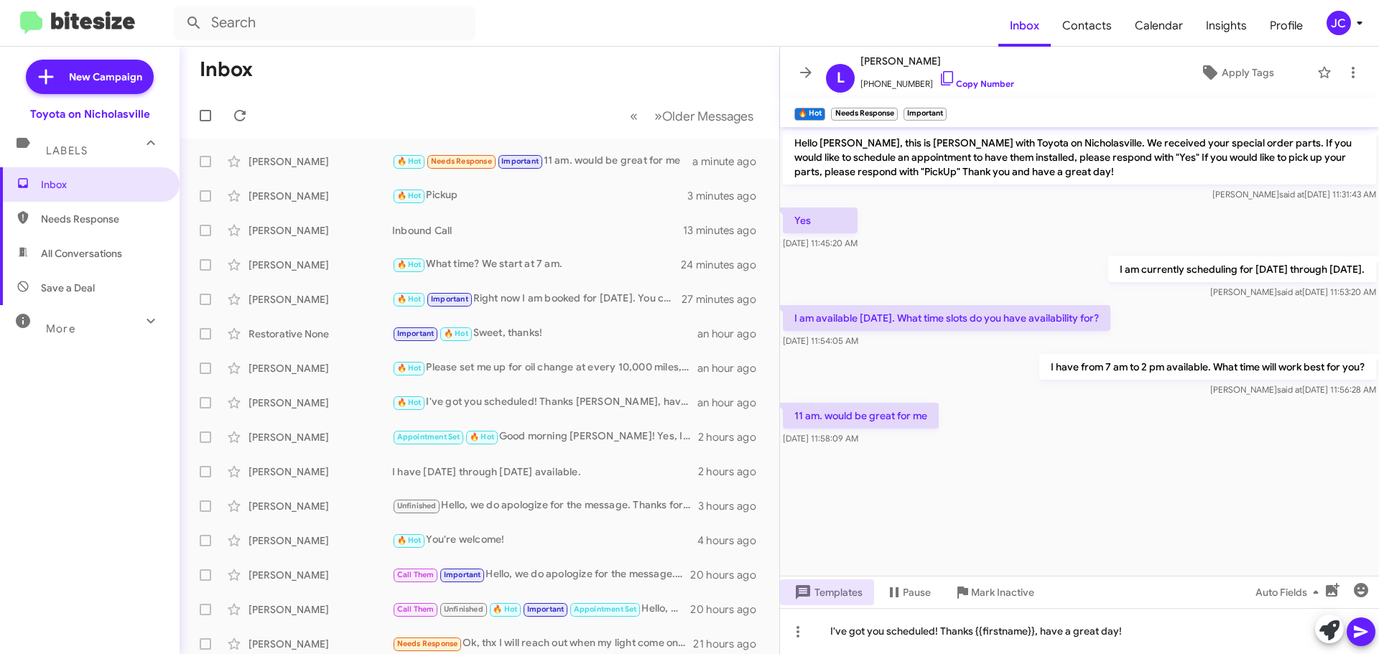
click at [1361, 638] on icon at bounding box center [1360, 631] width 17 height 17
